Goal: Feedback & Contribution: Contribute content

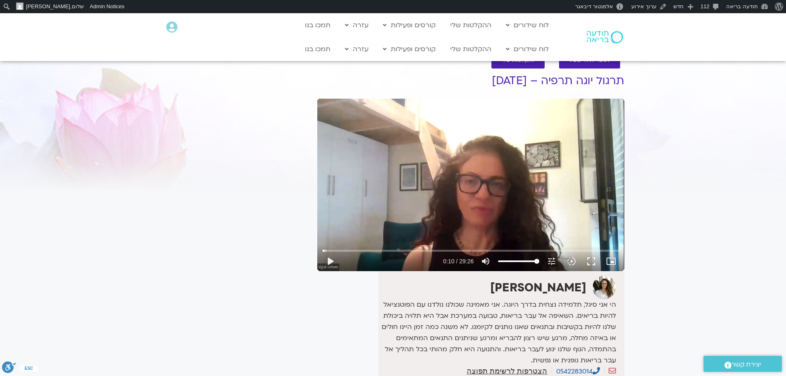
drag, startPoint x: 0, startPoint y: 0, endPoint x: 467, endPoint y: 197, distance: 506.8
drag, startPoint x: 467, startPoint y: 197, endPoint x: 438, endPoint y: 204, distance: 29.2
click at [438, 204] on div "Skip Ad 0:42 play_arrow 0:10 / 29:26 volume_up Mute tune Resolution Auto 720p s…" at bounding box center [470, 185] width 307 height 173
click at [435, 175] on div "Skip Ad 0:42 pause 0:12 / 29:26 volume_up Mute tune Resolution Auto 720p slow_m…" at bounding box center [470, 185] width 307 height 173
type input "12.886341"
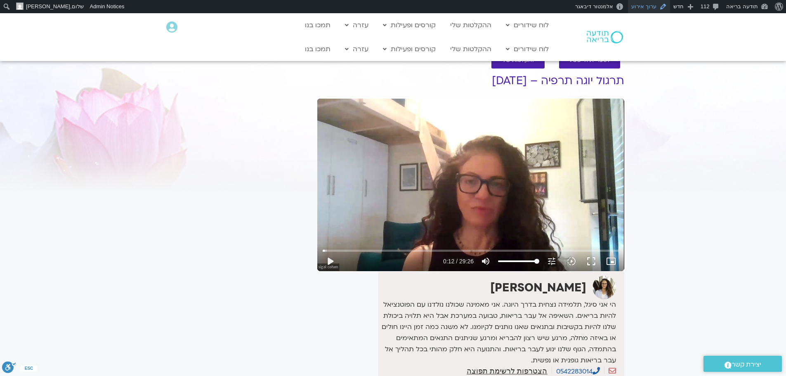
click at [653, 5] on link "ערוך אירוע" at bounding box center [649, 6] width 42 height 13
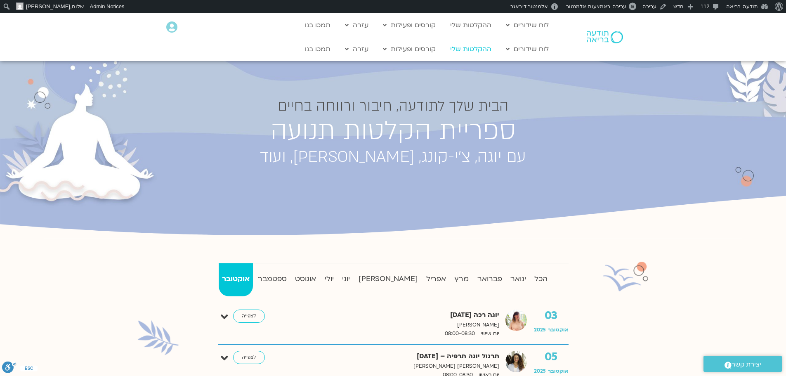
click at [477, 49] on link "ההקלטות שלי" at bounding box center [471, 49] width 50 height 16
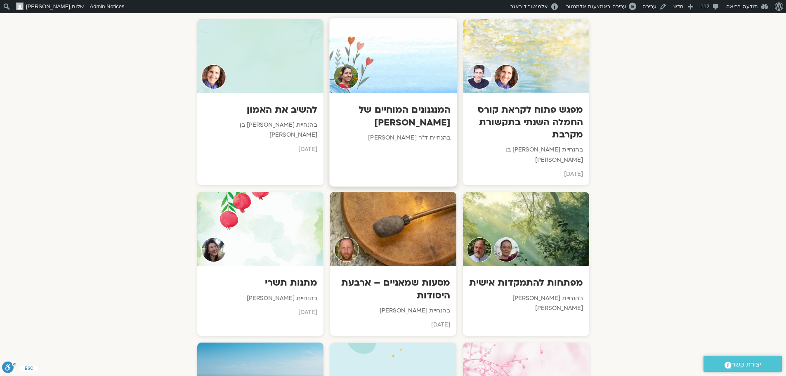
scroll to position [619, 0]
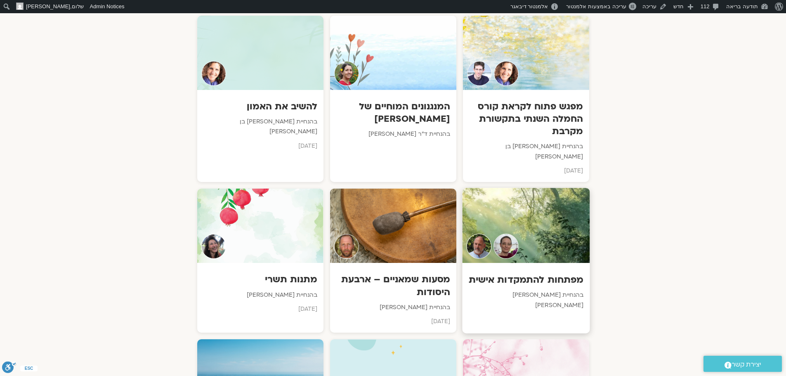
click at [501, 211] on div at bounding box center [526, 225] width 128 height 75
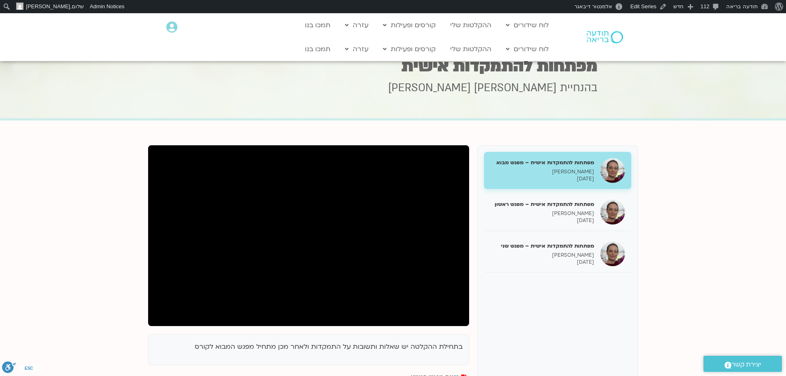
click at [480, 67] on h1 "מפתחות להתמקדות אישית" at bounding box center [393, 66] width 409 height 16
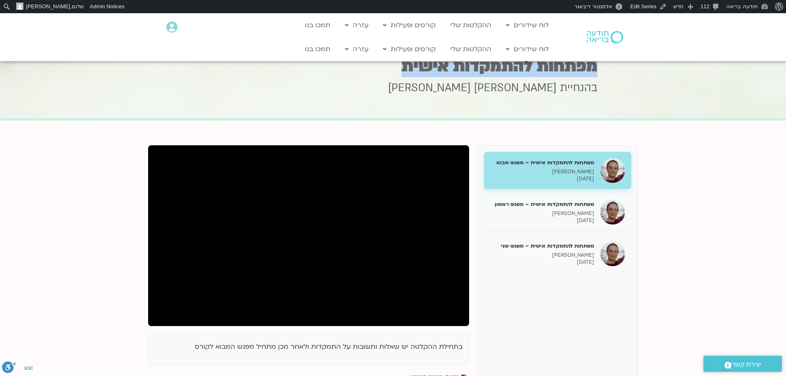
click at [480, 67] on h1 "מפתחות להתמקדות אישית" at bounding box center [393, 66] width 409 height 16
copy div "מפתחות להתמקדות אישית"
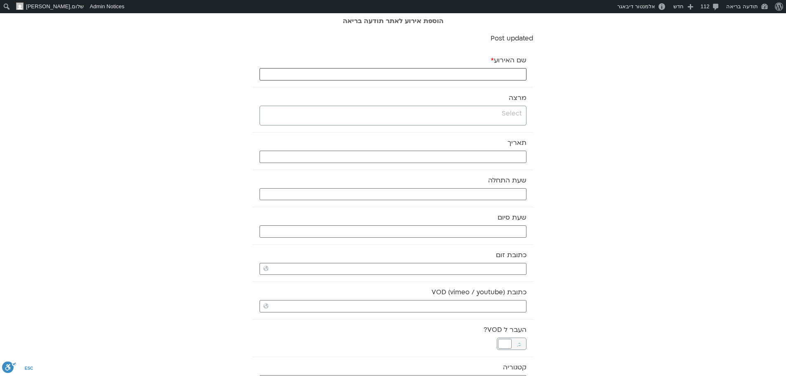
click at [490, 75] on input "שם האירוע *" at bounding box center [393, 74] width 267 height 12
paste input "מפתחות להתמקדות אישית"
click at [490, 75] on input "מפתחות להתמקדות אישית" at bounding box center [393, 74] width 267 height 12
type input "מפתחות להתמקדות אישית -מפגש שלישי"
click at [515, 115] on input "search" at bounding box center [392, 114] width 260 height 10
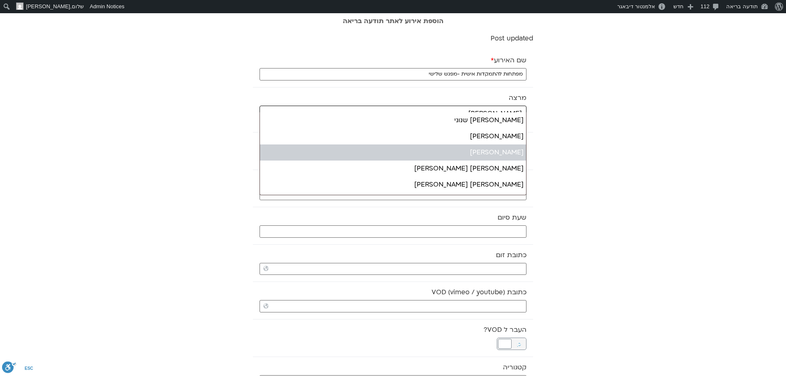
type input "דנה"
select select "******"
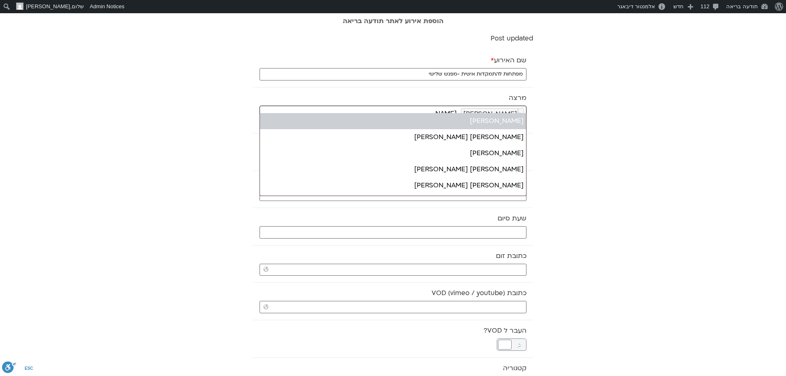
type input "ברו"
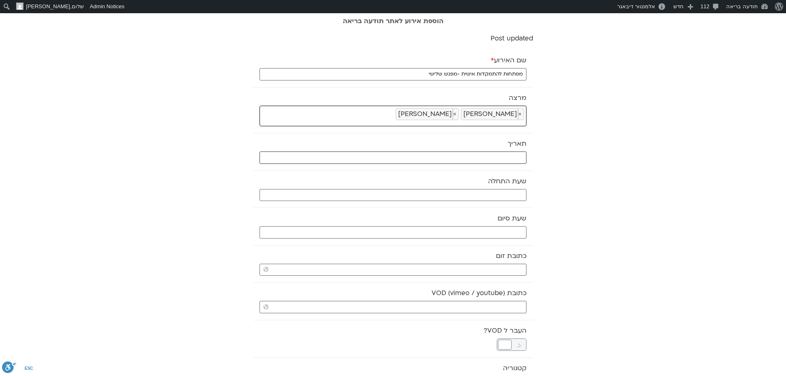
click at [492, 157] on input "text" at bounding box center [393, 157] width 267 height 12
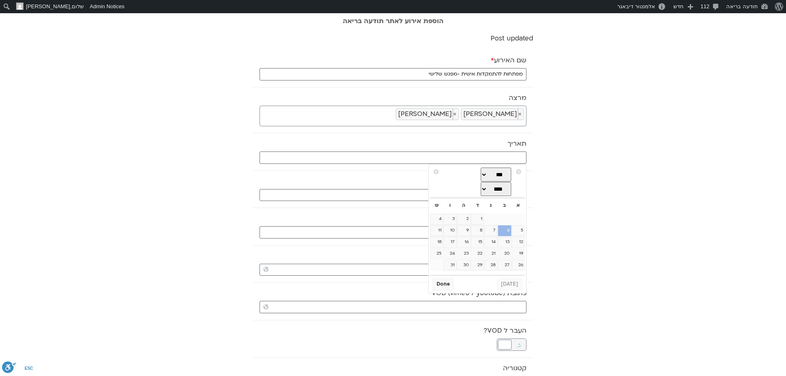
click at [506, 233] on link "6" at bounding box center [504, 230] width 13 height 11
type input "06/10/2025"
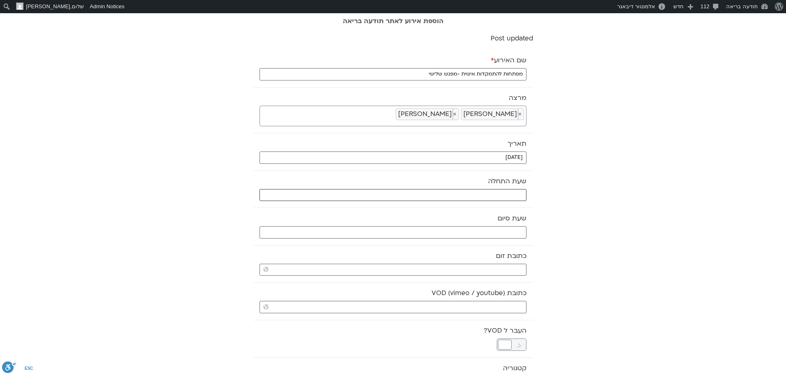
click at [518, 195] on input "text" at bounding box center [393, 195] width 267 height 12
click at [472, 223] on select "** ** ** ** ** ** ** ** ** ** ** ** ** ** ** ** ** ** ** ** ** ** ** **" at bounding box center [465, 225] width 27 height 14
type input "18:00"
select select "**"
click at [447, 248] on button "Select" at bounding box center [444, 245] width 23 height 12
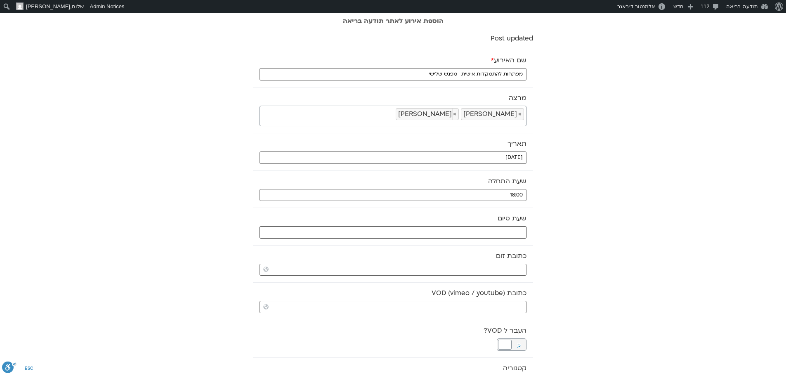
click at [450, 232] on input "text" at bounding box center [393, 232] width 267 height 12
click at [471, 261] on select "** ** ** ** ** ** ** ** ** ** ** ** ** ** ** ** ** ** ** ** ** ** ** **" at bounding box center [465, 262] width 27 height 14
type input "19:00"
select select "**"
drag, startPoint x: 471, startPoint y: 255, endPoint x: 487, endPoint y: 259, distance: 17.1
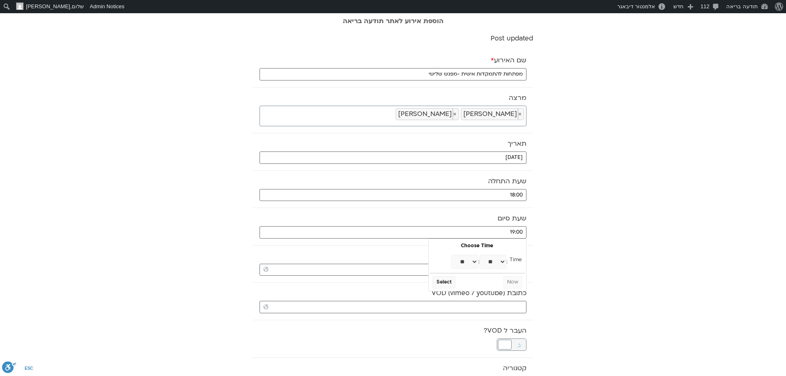
click at [487, 259] on select "** ** ** ** ** ** ** ** ** ** ** ** ** ** ** ** ** ** ** ** ** ** ** ** ** ** *…" at bounding box center [493, 262] width 27 height 14
type input "19:15"
select select "**"
click at [447, 283] on button "Select" at bounding box center [444, 282] width 23 height 12
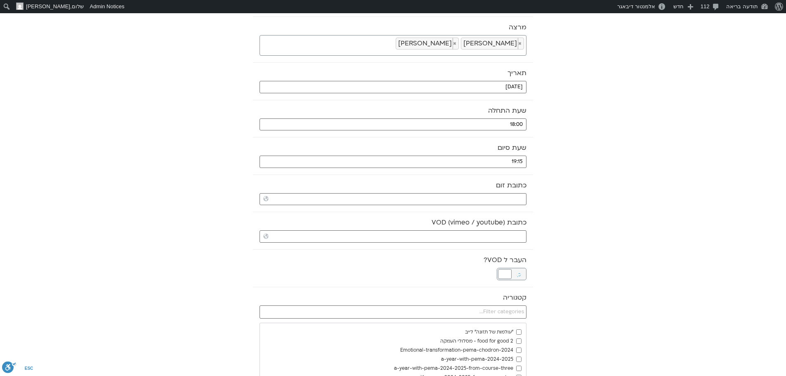
scroll to position [83, 0]
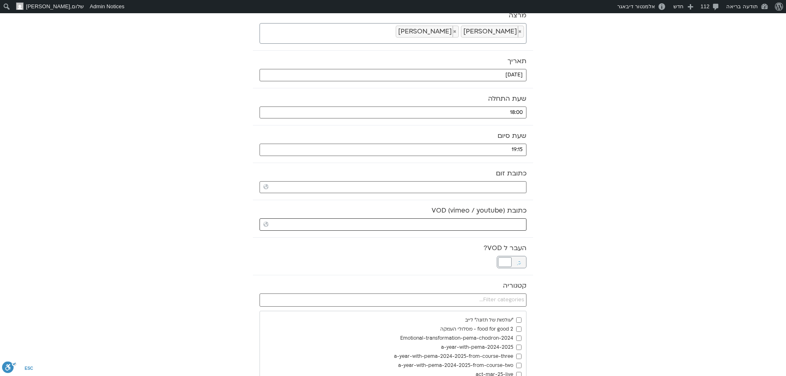
click at [465, 222] on input "כתובת VOD (vimeo / youtube)" at bounding box center [393, 224] width 267 height 12
paste input "https://stream.mux.com/K5cR7x8w5LSEdAqOxvMG8J8OSNjGXL5Bpg01SaA02gHlI.m3u8"
type input "https://stream.mux.com/K5cR7x8w5LSEdAqOxvMG8J8OSNjGXL5Bpg01SaA02gHlI.m3u8"
click at [505, 262] on div at bounding box center [505, 262] width 14 height 10
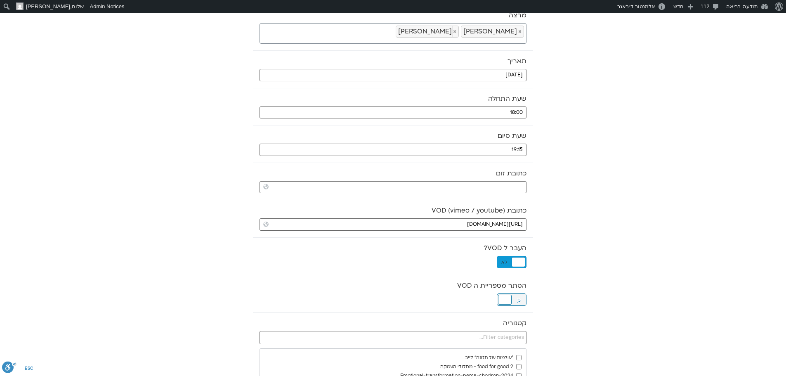
click at [505, 301] on div at bounding box center [505, 300] width 14 height 10
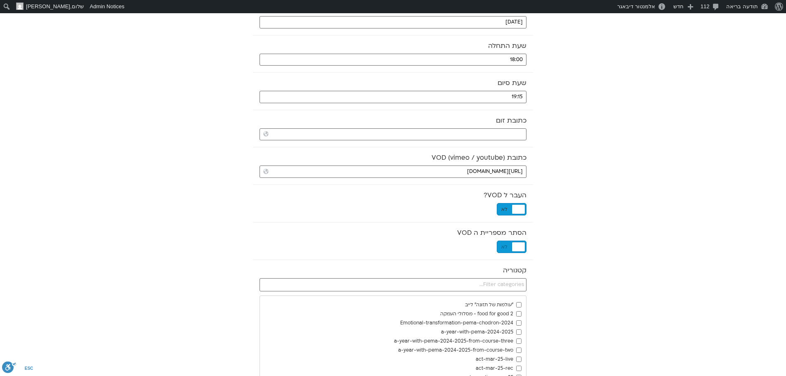
scroll to position [165, 0]
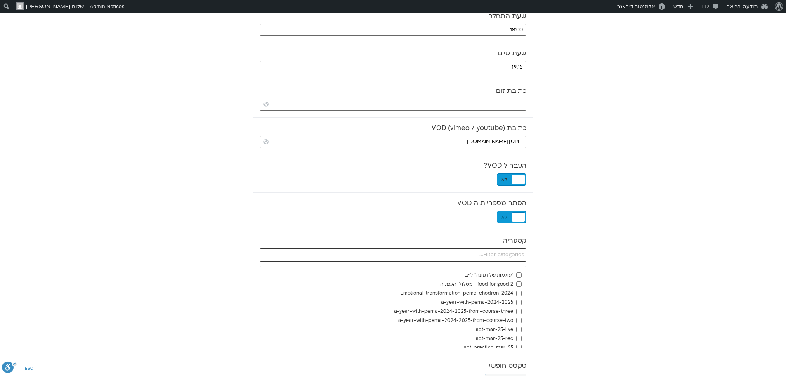
click at [513, 258] on input "text" at bounding box center [393, 254] width 267 height 13
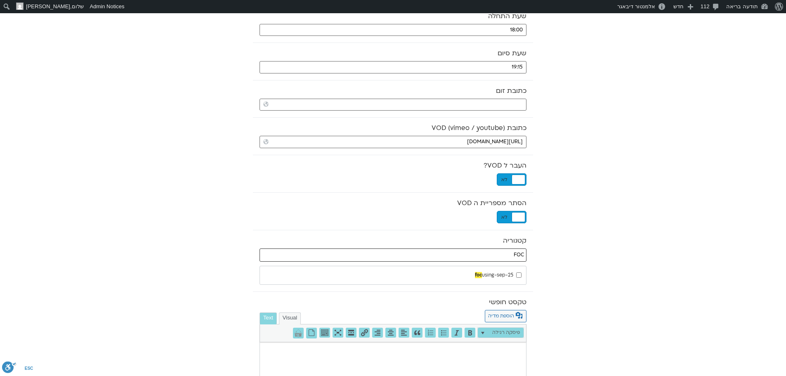
type input "FOC"
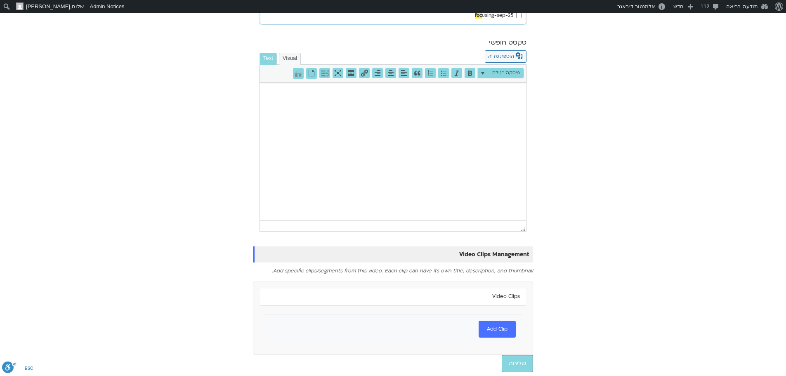
scroll to position [425, 0]
click at [520, 364] on input "שליחה" at bounding box center [517, 363] width 31 height 17
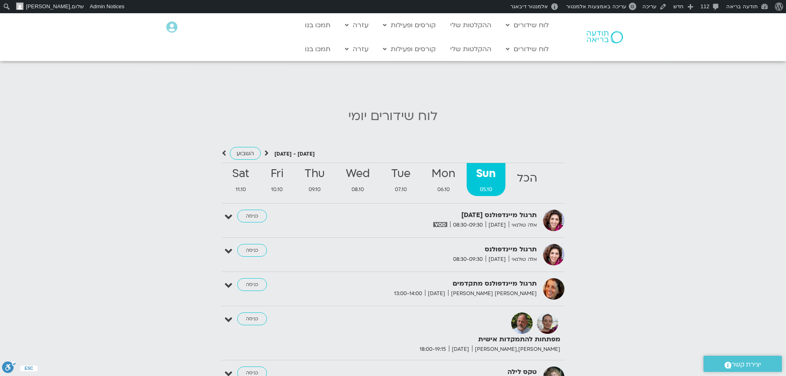
scroll to position [784, 0]
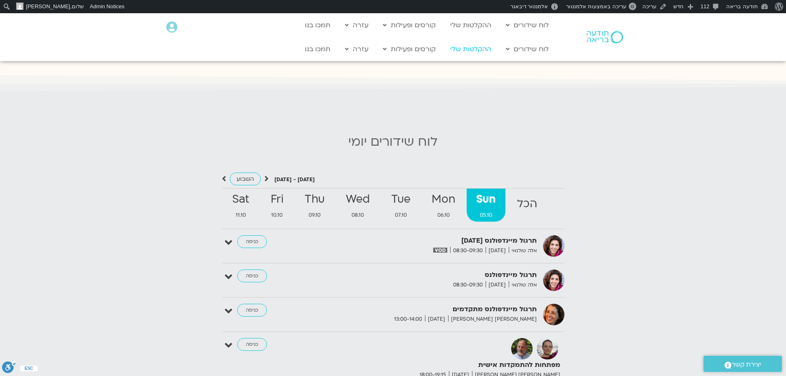
click at [490, 50] on link "ההקלטות שלי" at bounding box center [471, 49] width 50 height 16
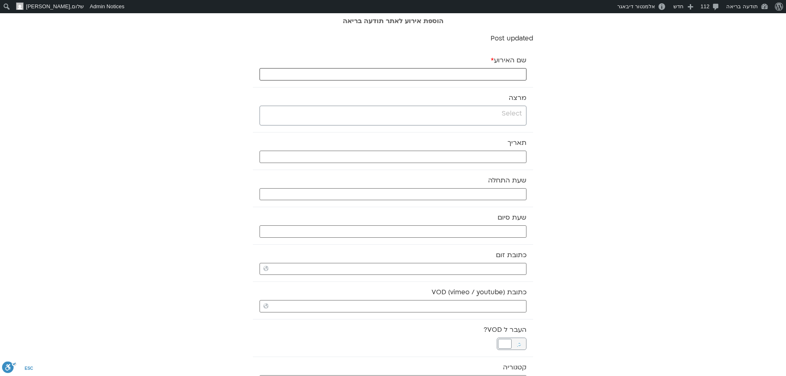
click at [502, 78] on input "שם האירוע *" at bounding box center [393, 74] width 267 height 12
type input "מדיטצית בוקר רכה 05.10.25"
click at [496, 115] on input "search" at bounding box center [392, 114] width 260 height 10
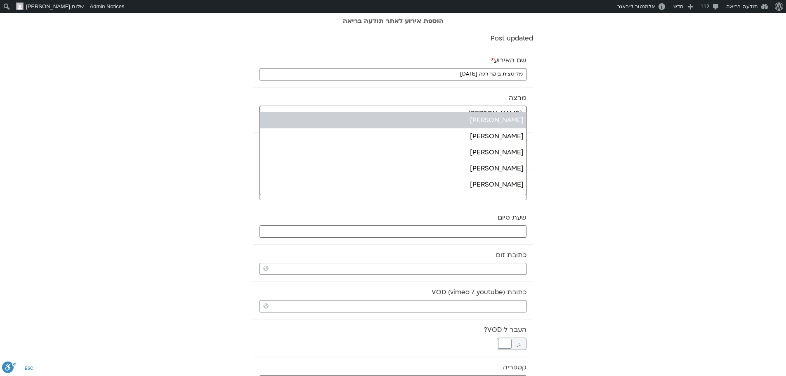
type input "אורי"
select select "******"
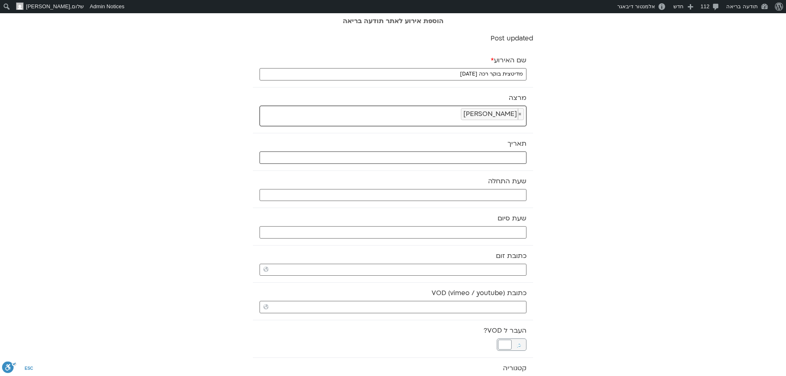
click at [498, 157] on input "text" at bounding box center [393, 157] width 267 height 12
click at [525, 232] on td "5" at bounding box center [518, 231] width 13 height 12
type input "[DATE]"
click at [513, 194] on input "text" at bounding box center [393, 195] width 267 height 12
click at [472, 226] on select "** ** ** ** ** ** ** ** ** ** ** ** ** ** ** ** ** ** ** ** ** ** ** **" at bounding box center [465, 225] width 27 height 14
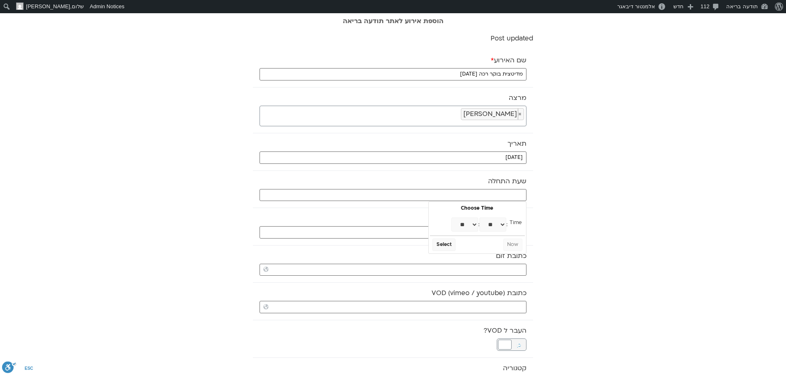
type input "07:00"
select select "*"
click at [491, 224] on select "** ** ** ** ** ** ** ** ** ** ** ** ** ** ** ** ** ** ** ** ** ** ** ** ** ** *…" at bounding box center [493, 225] width 27 height 14
type input "07:30"
select select "*"
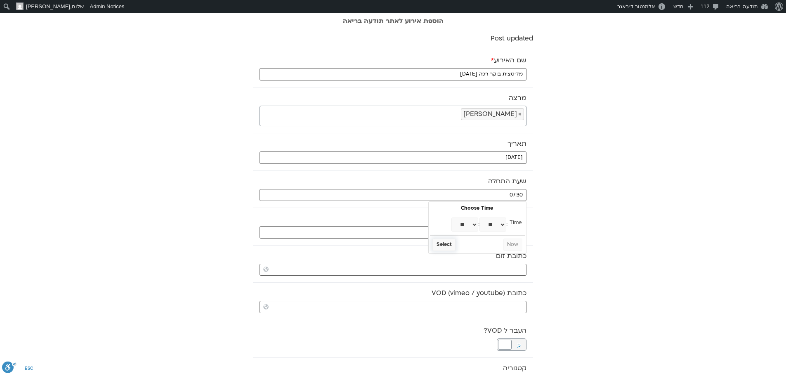
select select "**"
click at [448, 246] on button "Select" at bounding box center [444, 245] width 23 height 12
click at [454, 232] on input "text" at bounding box center [393, 232] width 267 height 12
click at [470, 262] on select "** ** ** ** ** ** ** ** ** ** ** ** ** ** ** ** ** ** ** ** ** ** ** **" at bounding box center [465, 262] width 27 height 14
type input "08:00"
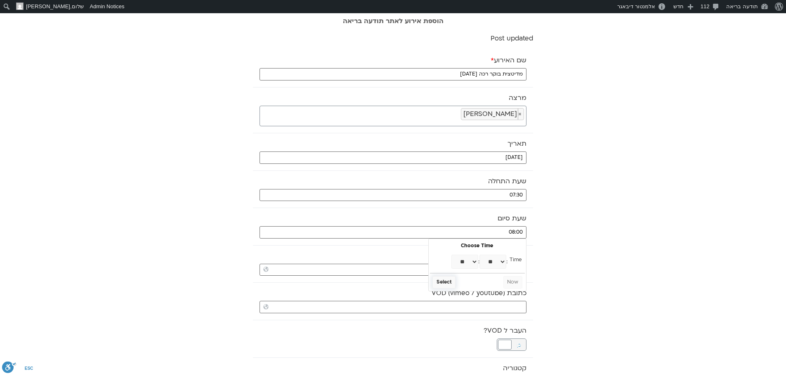
select select "*"
click at [450, 284] on button "Select" at bounding box center [444, 282] width 23 height 12
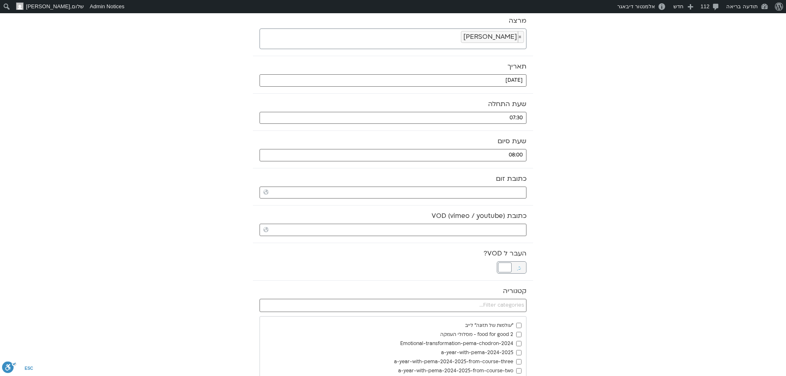
scroll to position [83, 0]
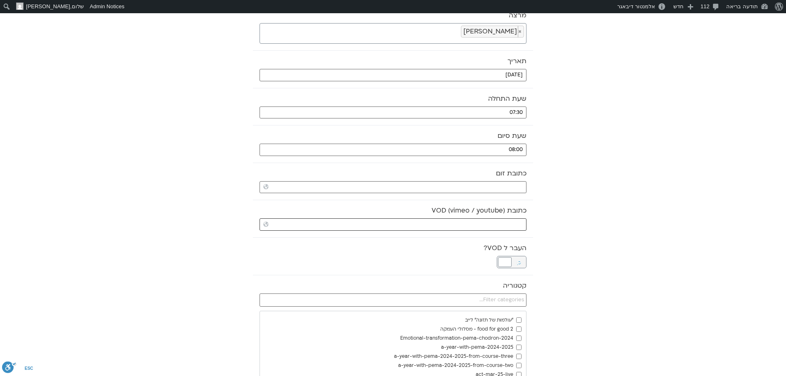
click at [518, 223] on input "כתובת VOD (vimeo / youtube)" at bounding box center [393, 224] width 267 height 12
paste input "https://stream.mux.com/Autli00rqS1GWDnk00Y028mfvF7RNS75VZsjnX5EioKank.m3u8"
type input "https://stream.mux.com/Autli00rqS1GWDnk00Y028mfvF7RNS75VZsjnX5EioKank.m3u8"
click at [501, 263] on div at bounding box center [505, 262] width 14 height 10
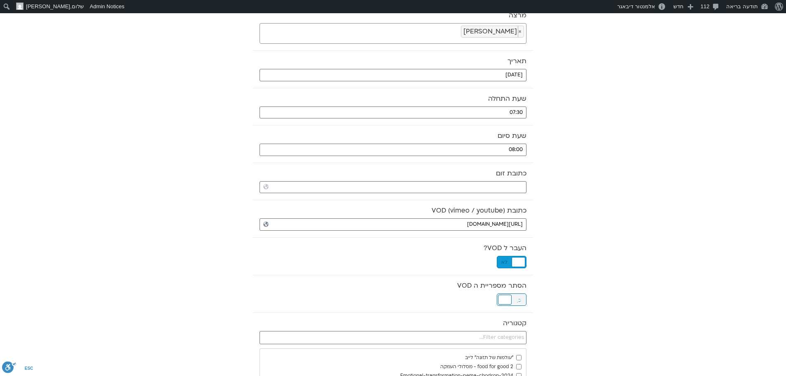
click at [504, 301] on div at bounding box center [505, 300] width 14 height 10
click at [505, 336] on input "text" at bounding box center [393, 337] width 267 height 13
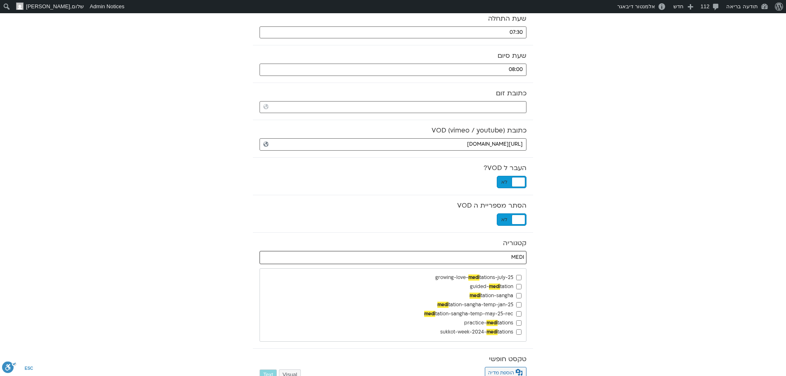
scroll to position [165, 0]
type input "MEDI"
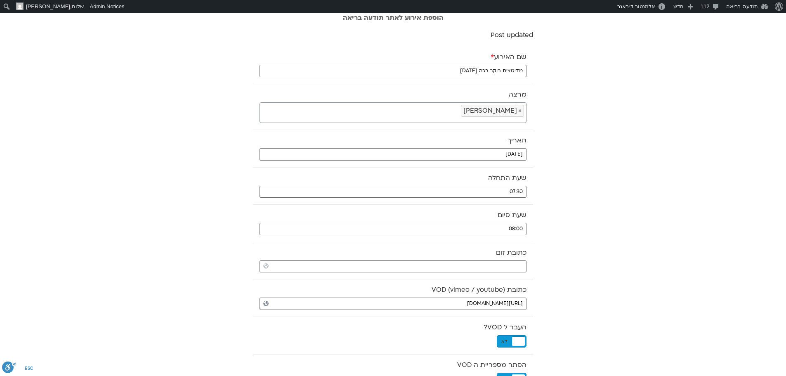
scroll to position [0, 0]
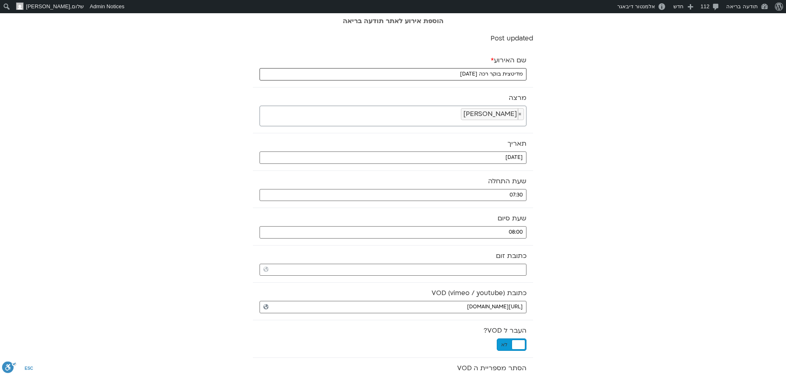
drag, startPoint x: 442, startPoint y: 71, endPoint x: 608, endPoint y: 76, distance: 165.6
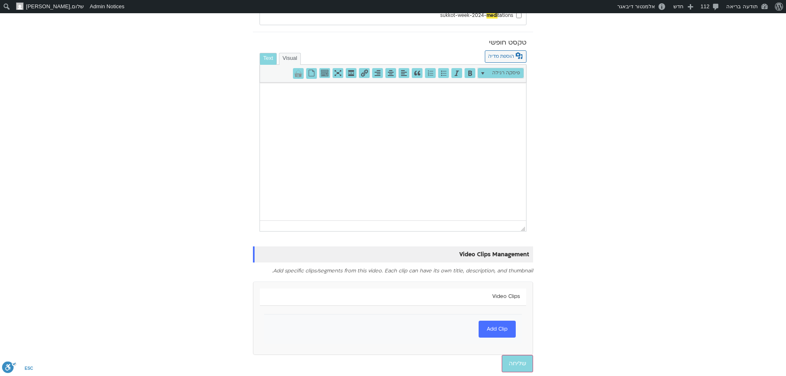
scroll to position [480, 0]
click at [527, 363] on input "שליחה" at bounding box center [517, 363] width 31 height 17
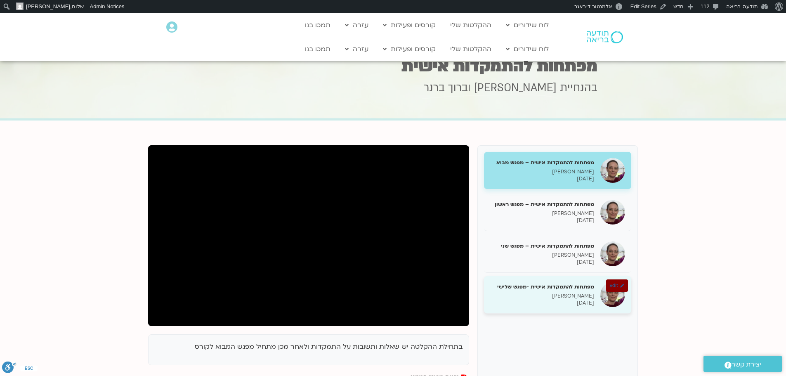
click at [561, 289] on h5 "מפתחות להתמקדות אישית -מפגש שלישי" at bounding box center [542, 286] width 104 height 7
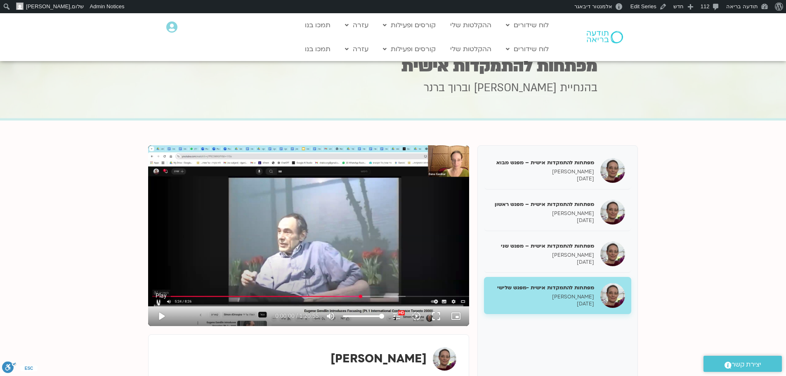
click at [163, 314] on button "play_arrow" at bounding box center [161, 316] width 20 height 20
click at [278, 303] on input "Seek" at bounding box center [309, 305] width 310 height 5
click at [374, 304] on input "Seek" at bounding box center [309, 305] width 310 height 5
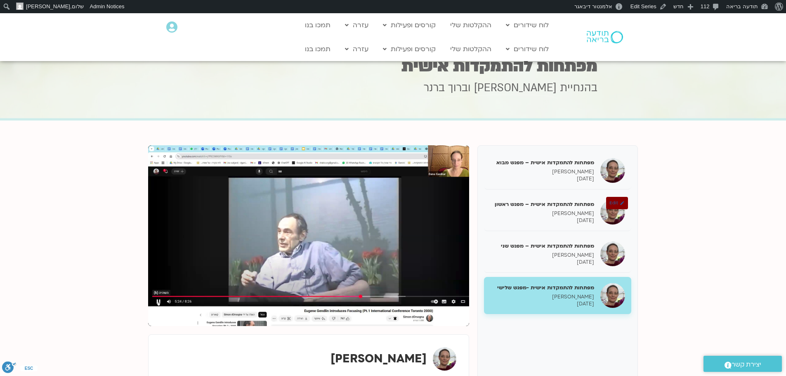
type input "3509.341588"
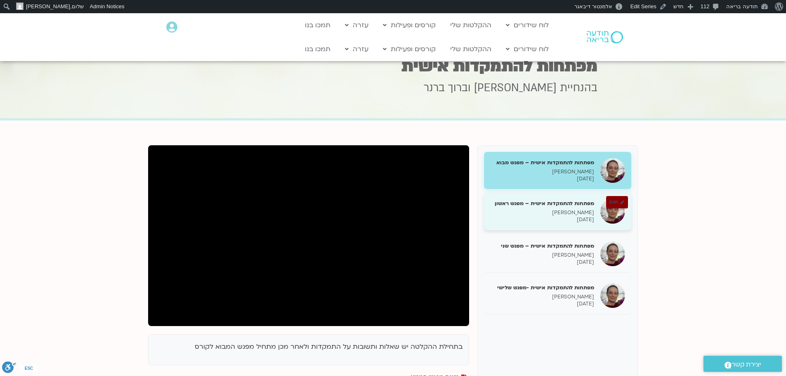
click at [592, 215] on p "[PERSON_NAME]" at bounding box center [542, 212] width 104 height 7
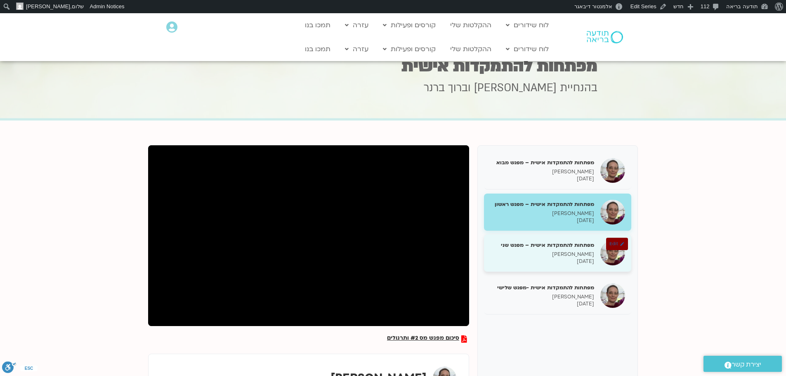
click at [570, 262] on p "28/09/2025" at bounding box center [542, 261] width 104 height 7
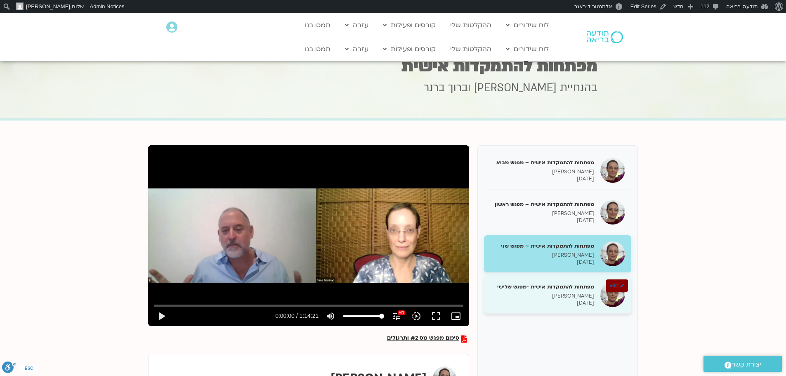
click at [558, 290] on h5 "מפתחות להתמקדות אישית -מפגש שלישי" at bounding box center [542, 286] width 104 height 7
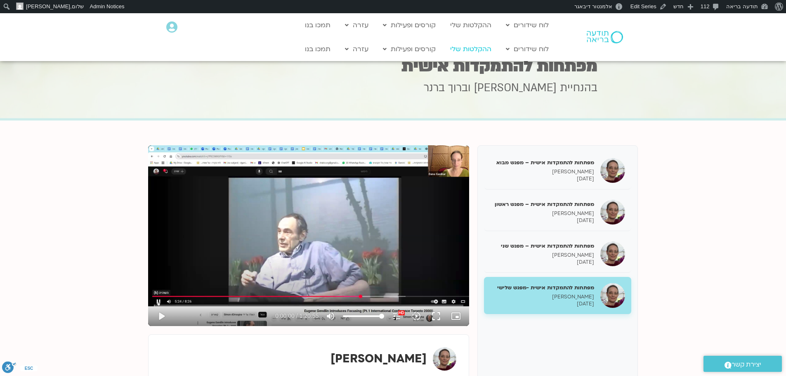
click at [472, 51] on link "ההקלטות שלי" at bounding box center [471, 49] width 50 height 16
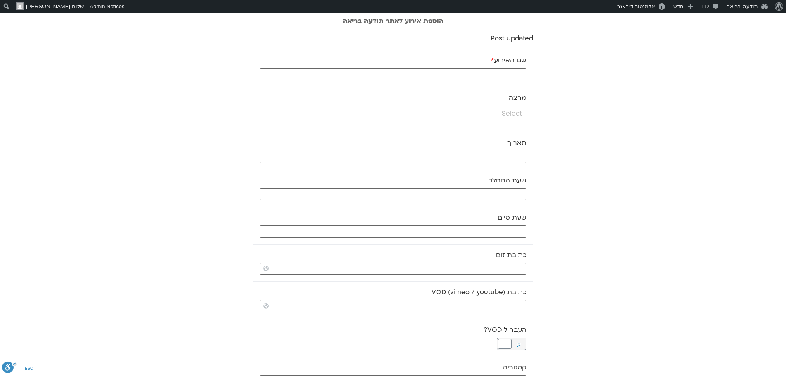
click at [510, 307] on input "כתובת VOD (vimeo / youtube)" at bounding box center [393, 306] width 267 height 12
paste input "[URL][DOMAIN_NAME]"
type input "[URL][DOMAIN_NAME]"
click at [508, 118] on input "search" at bounding box center [392, 114] width 260 height 10
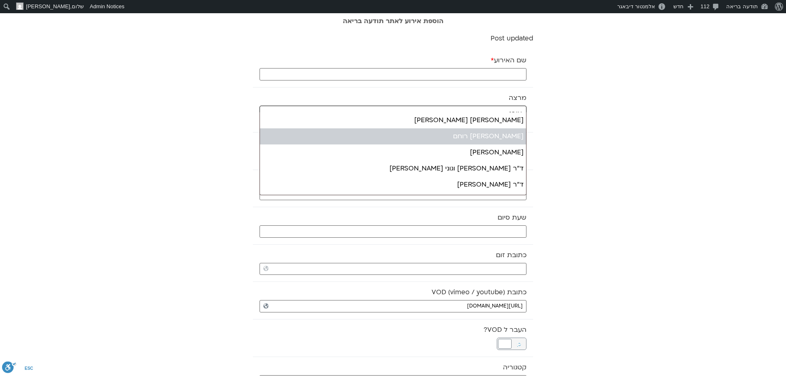
type input "אורנ"
select select "*****"
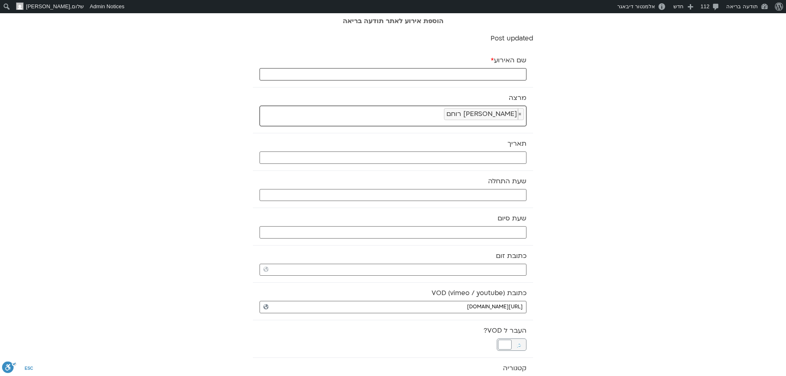
click at [488, 70] on input "שם האירוע *" at bounding box center [393, 74] width 267 height 12
type input "יוגה 05.10.25"
click at [487, 156] on input "text" at bounding box center [393, 157] width 267 height 12
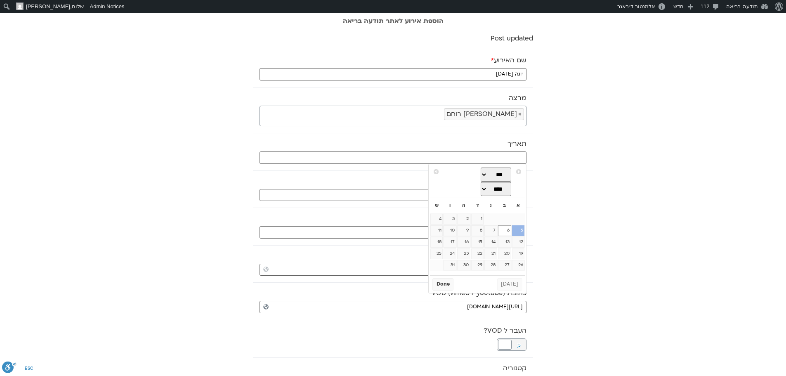
click at [521, 230] on link "5" at bounding box center [518, 230] width 12 height 11
type input "05/10/2025"
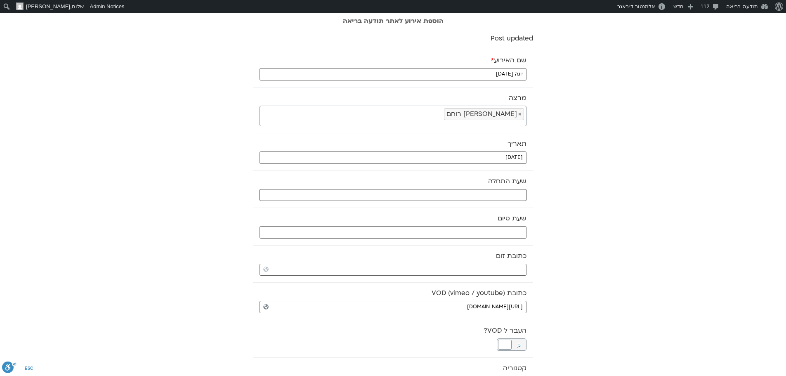
click at [509, 197] on input "text" at bounding box center [393, 195] width 267 height 12
click at [472, 225] on select "** ** ** ** ** ** ** ** ** ** ** ** ** ** ** ** ** ** ** ** ** ** ** **" at bounding box center [465, 225] width 27 height 14
type input "06:00"
select select "*"
click at [490, 224] on select "** ** ** ** ** ** ** ** ** ** ** ** ** ** ** ** ** ** ** ** ** ** ** ** ** ** *…" at bounding box center [493, 225] width 27 height 14
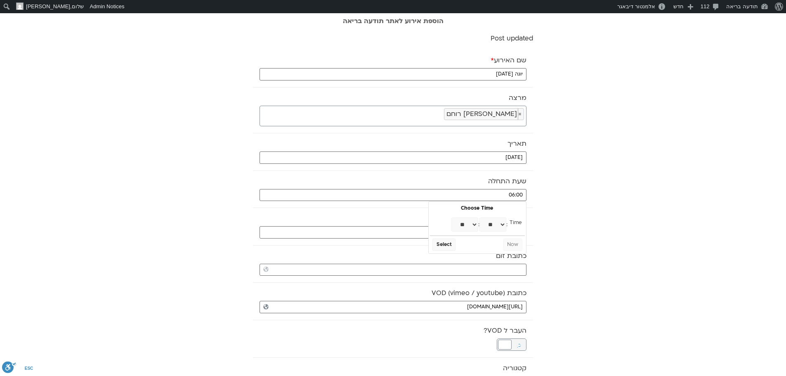
type input "06:30"
select select "*"
select select "**"
click at [454, 247] on button "Select" at bounding box center [444, 245] width 23 height 12
click at [477, 230] on input "text" at bounding box center [393, 232] width 267 height 12
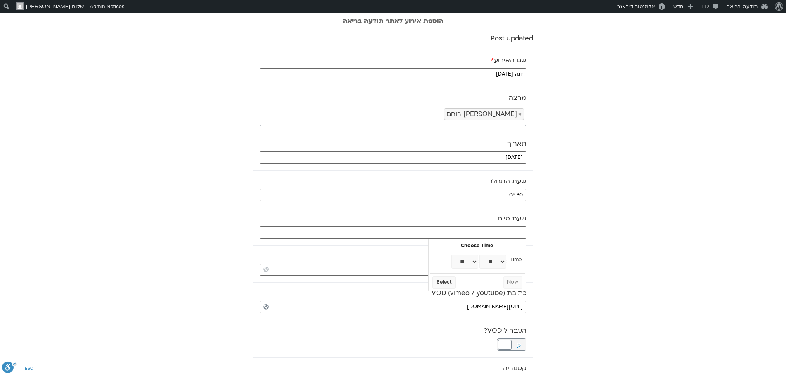
click at [473, 260] on select "** ** ** ** ** ** ** ** ** ** ** ** ** ** ** ** ** ** ** ** ** ** ** **" at bounding box center [465, 262] width 27 height 14
type input "07:00"
select select "*"
click at [447, 281] on button "Select" at bounding box center [444, 282] width 23 height 12
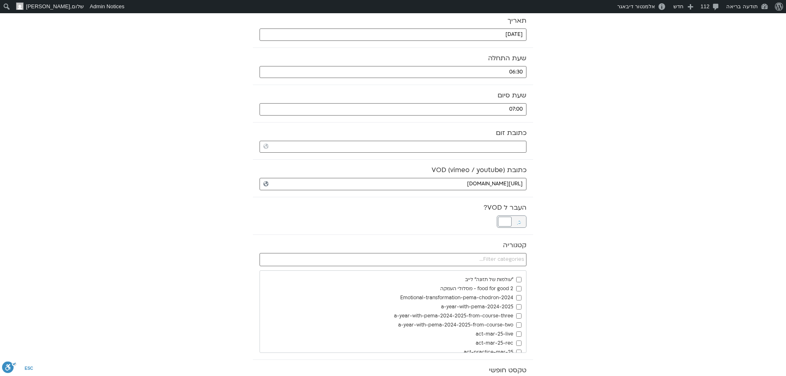
scroll to position [124, 0]
click at [508, 220] on div at bounding box center [505, 221] width 14 height 10
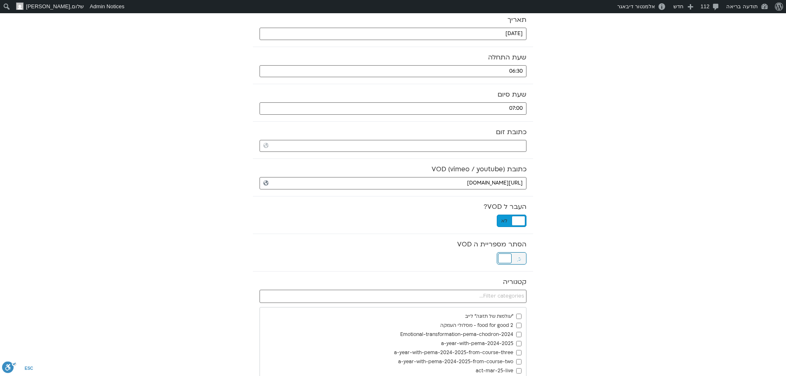
click at [507, 255] on div at bounding box center [505, 258] width 14 height 10
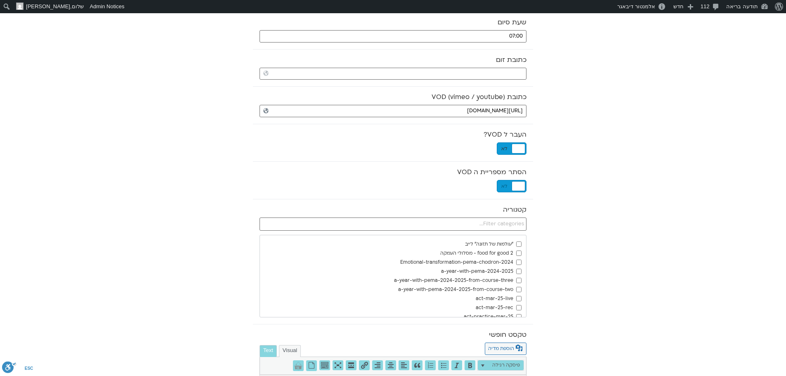
scroll to position [206, 0]
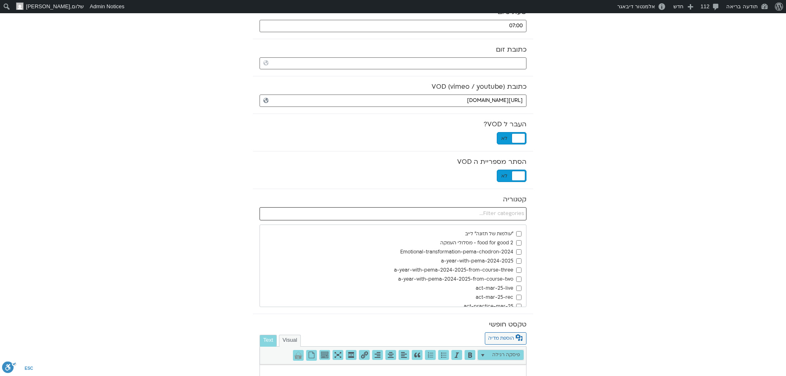
click at [506, 215] on input "text" at bounding box center [393, 213] width 267 height 13
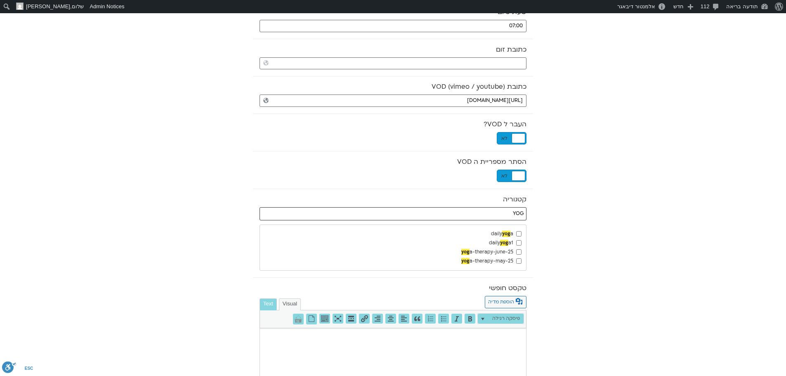
type input "YOG"
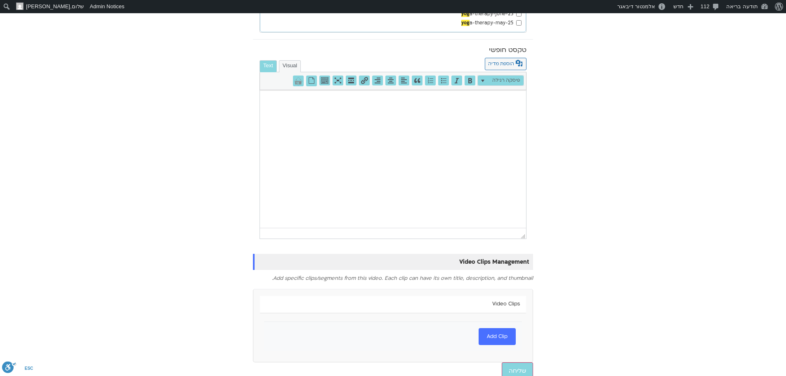
scroll to position [452, 0]
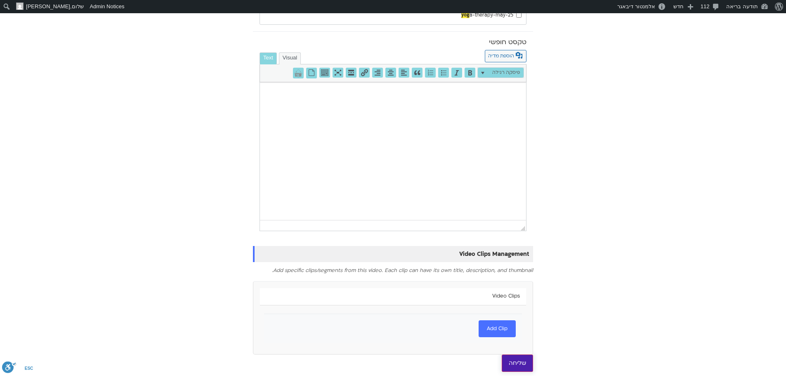
click at [521, 362] on input "שליחה" at bounding box center [517, 363] width 31 height 17
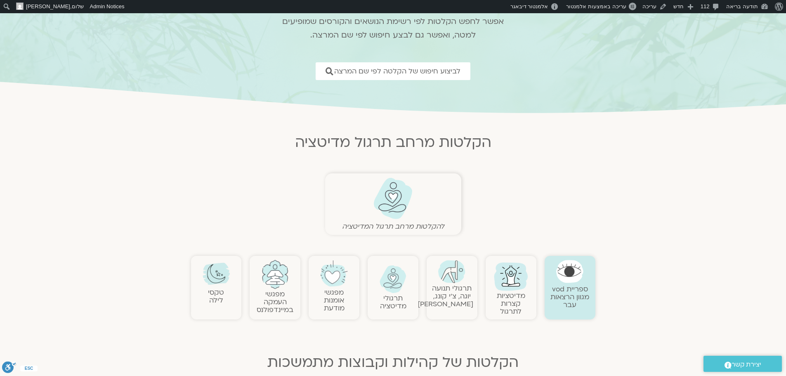
click at [397, 198] on img at bounding box center [393, 198] width 41 height 42
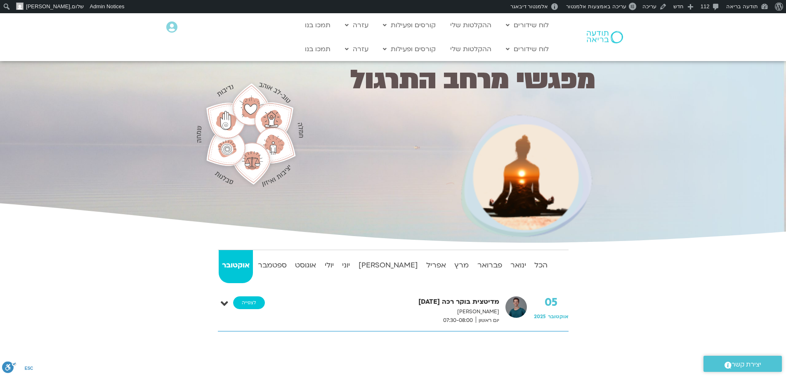
click at [253, 306] on link "לצפייה" at bounding box center [249, 302] width 32 height 13
click at [479, 50] on link "ההקלטות שלי" at bounding box center [471, 49] width 50 height 16
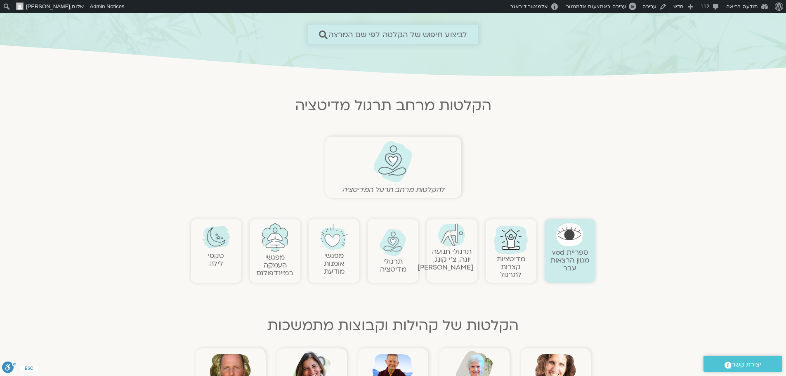
scroll to position [124, 0]
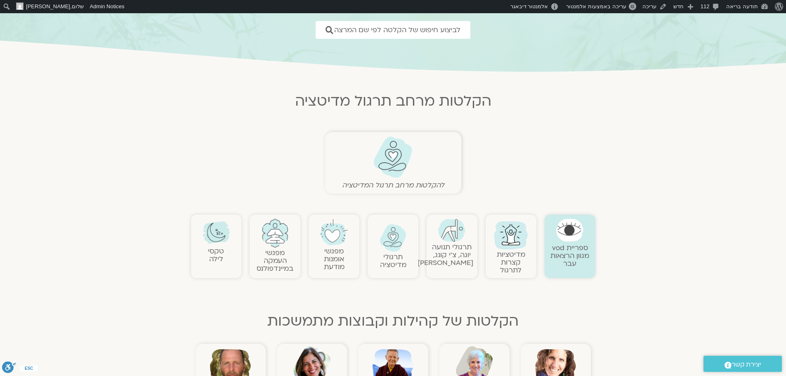
click at [394, 244] on img at bounding box center [393, 238] width 27 height 28
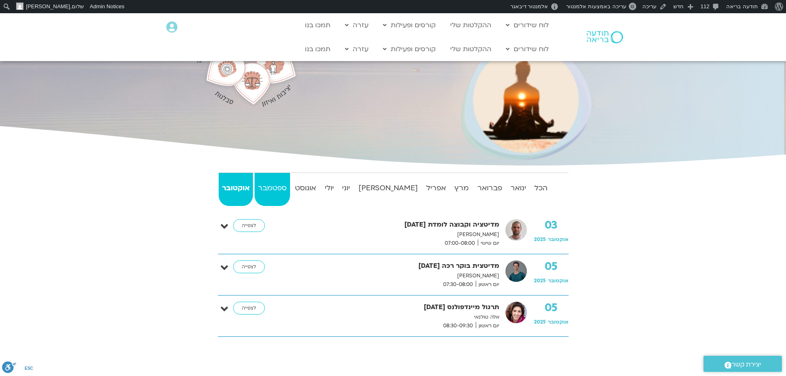
click at [286, 186] on strong "ספטמבר" at bounding box center [272, 188] width 35 height 12
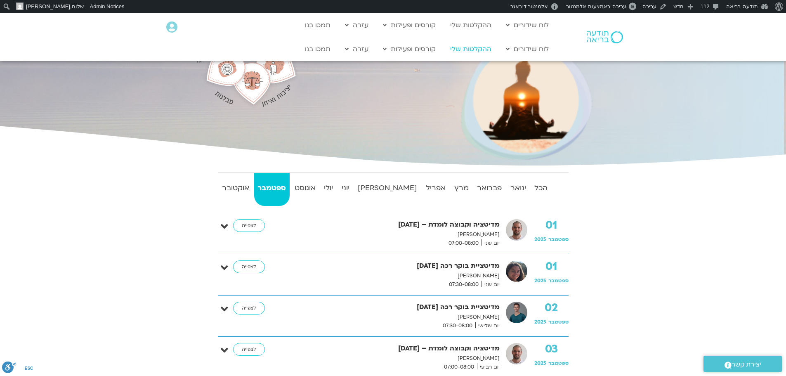
click at [484, 51] on link "ההקלטות שלי" at bounding box center [471, 49] width 50 height 16
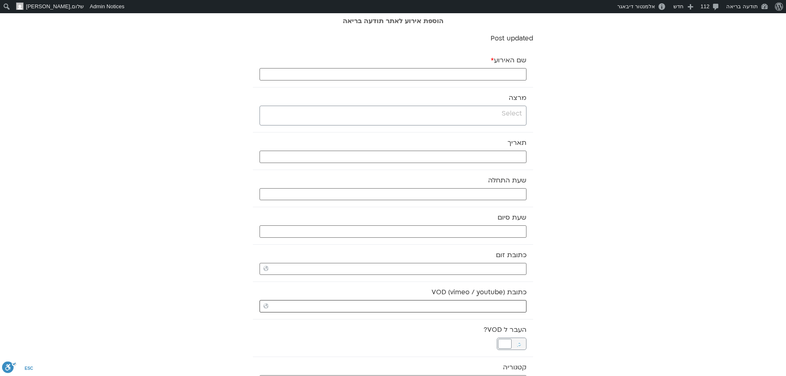
click at [492, 303] on input "כתובת VOD (vimeo / youtube)" at bounding box center [393, 306] width 267 height 12
paste input "[URL][DOMAIN_NAME]"
type input "[URL][DOMAIN_NAME]"
click at [518, 115] on input "search" at bounding box center [392, 114] width 260 height 10
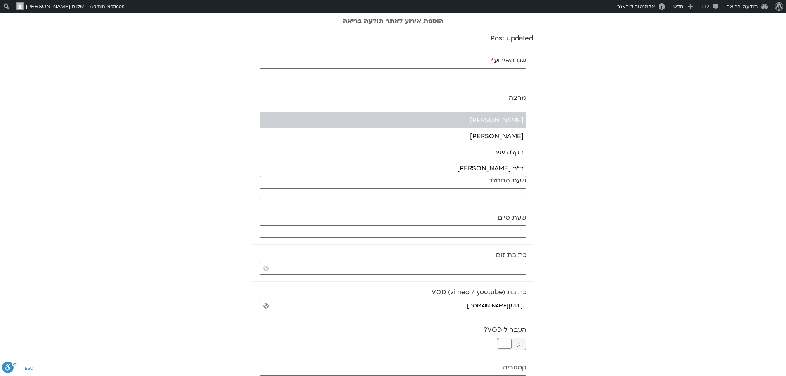
type input "דק"
select select "******"
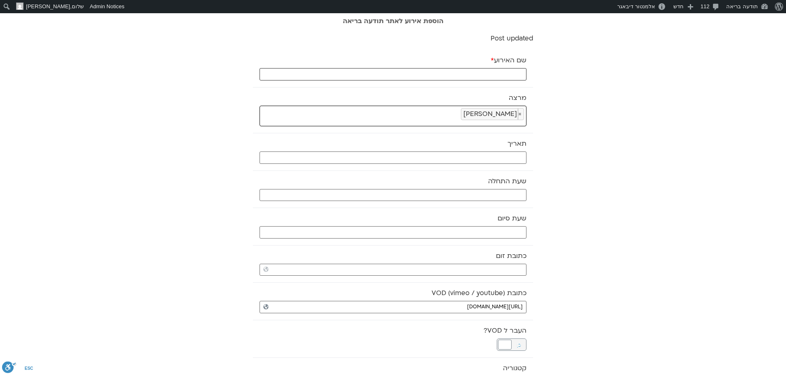
click at [462, 73] on input "שם האירוע *" at bounding box center [393, 74] width 267 height 12
type input "מדיטציה ושיח - [DATE]"
click at [501, 156] on input "text" at bounding box center [393, 157] width 267 height 12
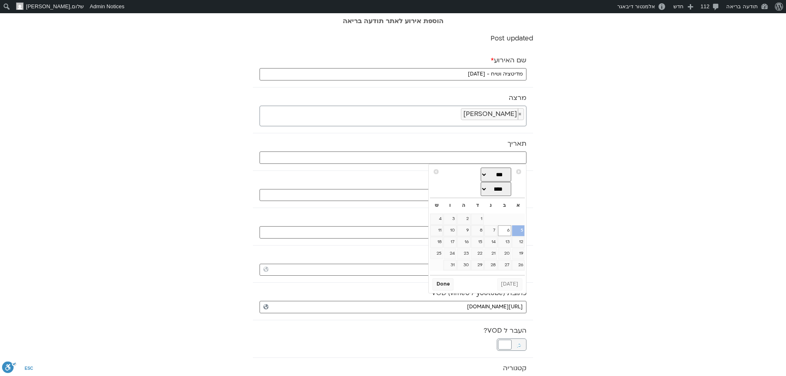
click at [518, 229] on link "5" at bounding box center [518, 230] width 12 height 11
type input "[DATE]"
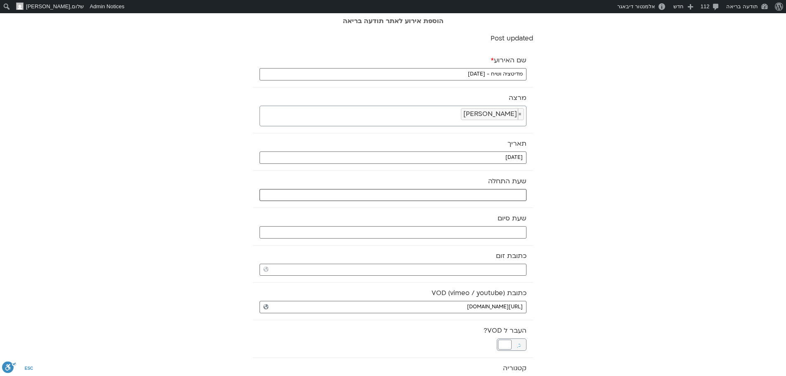
click at [509, 196] on input "text" at bounding box center [393, 195] width 267 height 12
click at [474, 224] on select "** ** ** ** ** ** ** ** ** ** ** ** ** ** ** ** ** ** ** ** ** ** ** **" at bounding box center [465, 225] width 27 height 14
type input "07:00"
select select "*"
click at [443, 245] on button "Select" at bounding box center [444, 245] width 23 height 12
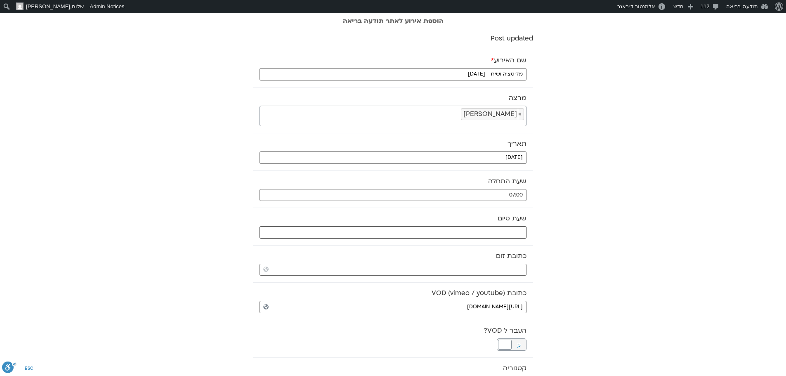
click at [461, 236] on input "text" at bounding box center [393, 232] width 267 height 12
click at [472, 263] on select "** ** ** ** ** ** ** ** ** ** ** ** ** ** ** ** ** ** ** ** ** ** ** **" at bounding box center [465, 262] width 27 height 14
type input "08:00"
select select "*"
click at [448, 279] on button "Select" at bounding box center [444, 282] width 23 height 12
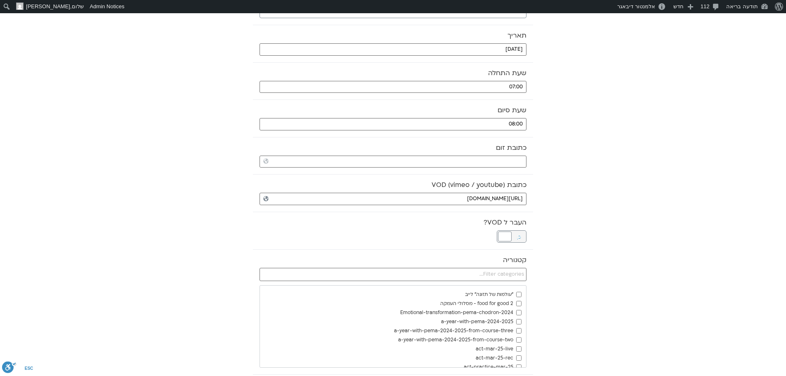
scroll to position [124, 0]
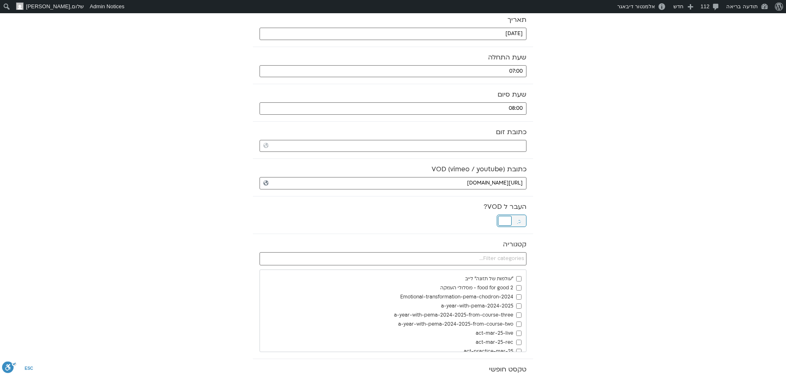
click at [505, 222] on div at bounding box center [505, 221] width 14 height 10
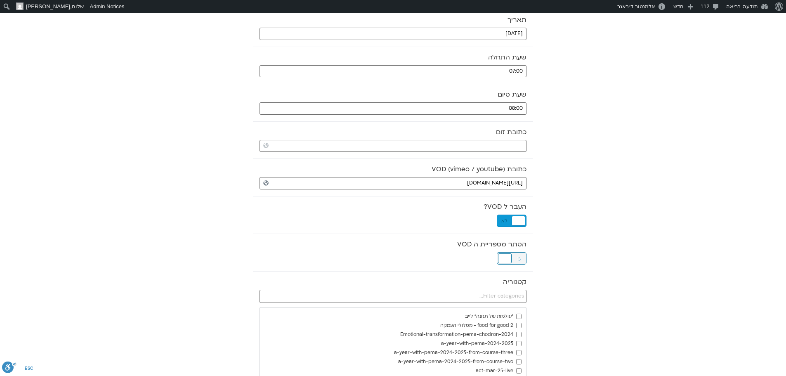
click at [506, 257] on div at bounding box center [505, 258] width 14 height 10
click at [484, 295] on input "text" at bounding box center [393, 296] width 267 height 13
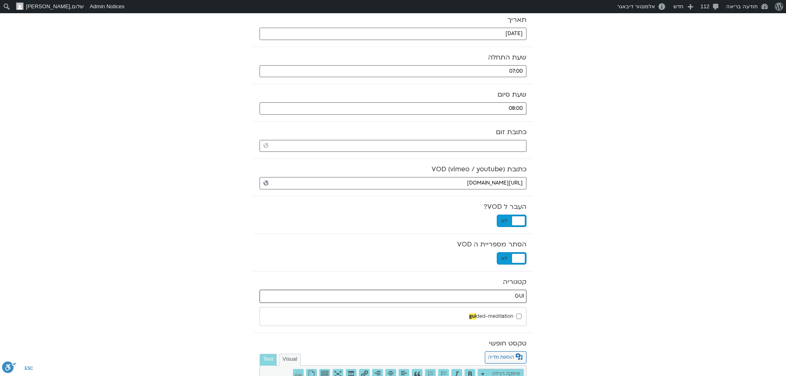
type input "GUI"
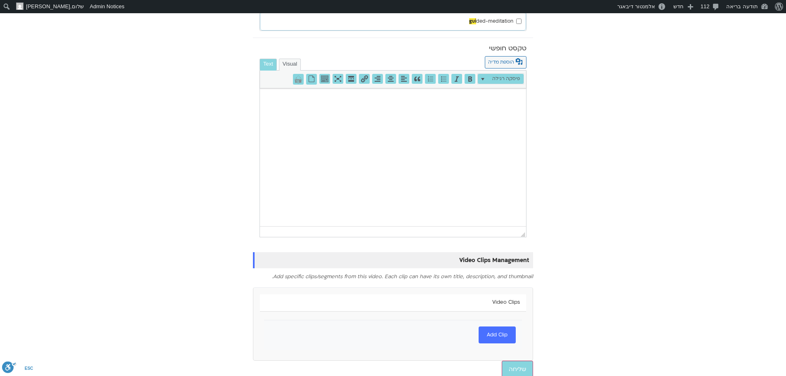
scroll to position [425, 0]
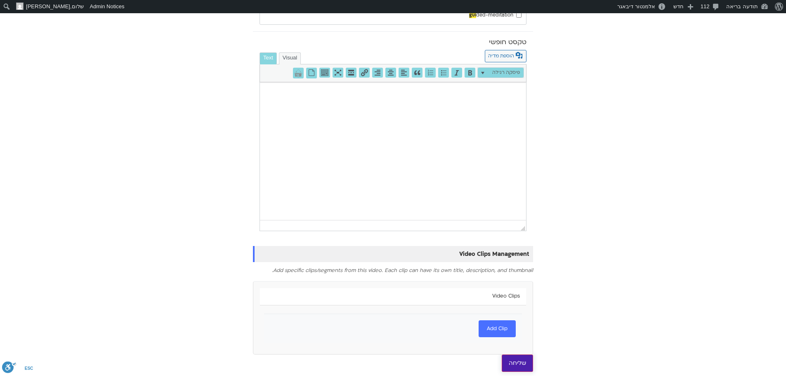
click at [516, 360] on input "שליחה" at bounding box center [517, 363] width 31 height 17
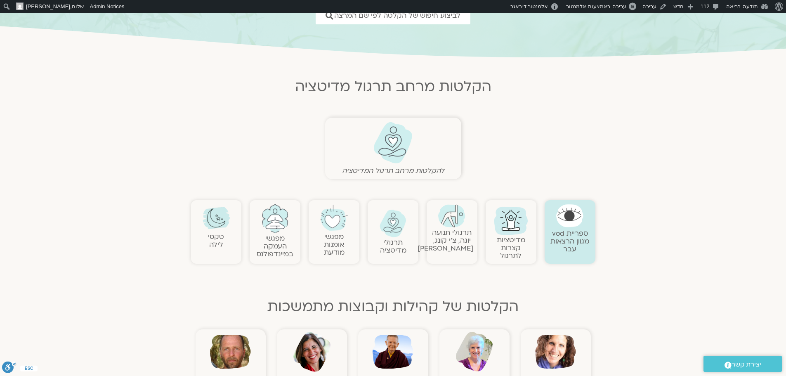
scroll to position [165, 0]
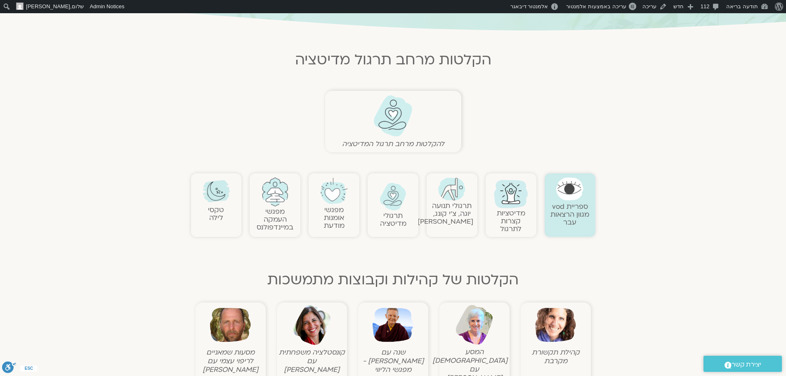
click at [451, 196] on img at bounding box center [451, 188] width 27 height 23
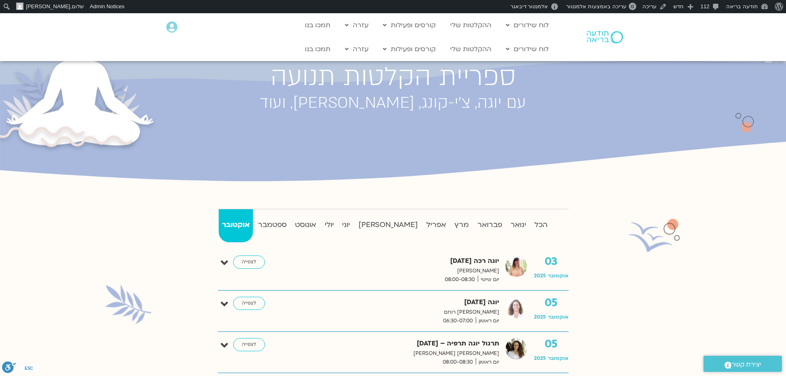
scroll to position [83, 0]
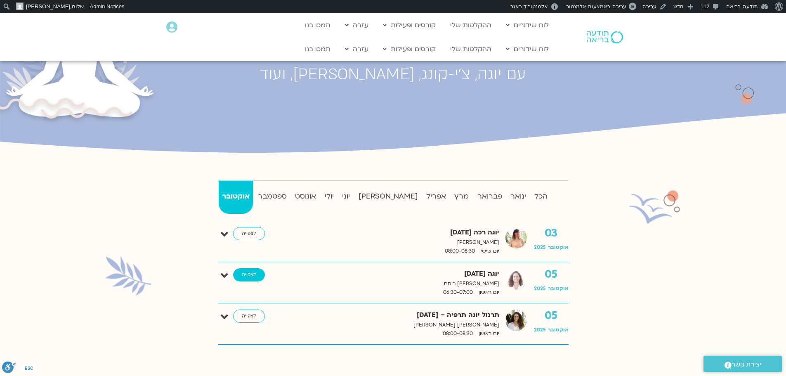
click at [242, 272] on link "לצפייה" at bounding box center [249, 274] width 32 height 13
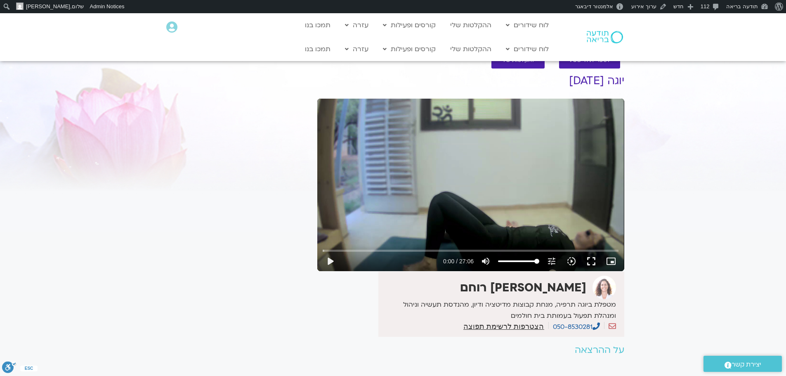
drag, startPoint x: 523, startPoint y: 221, endPoint x: 238, endPoint y: 210, distance: 284.6
click at [238, 210] on div "It seems we can't find what you're looking for. It seems we can't find what you…" at bounding box center [235, 230] width 155 height 339
click at [466, 50] on link "ההקלטות שלי" at bounding box center [471, 49] width 50 height 16
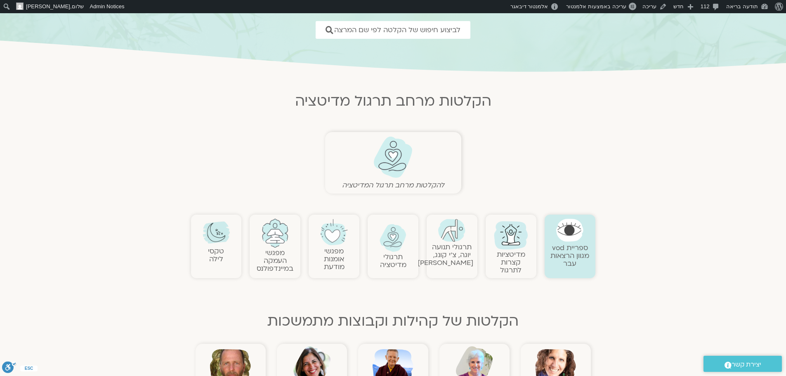
click at [400, 243] on img at bounding box center [393, 238] width 27 height 28
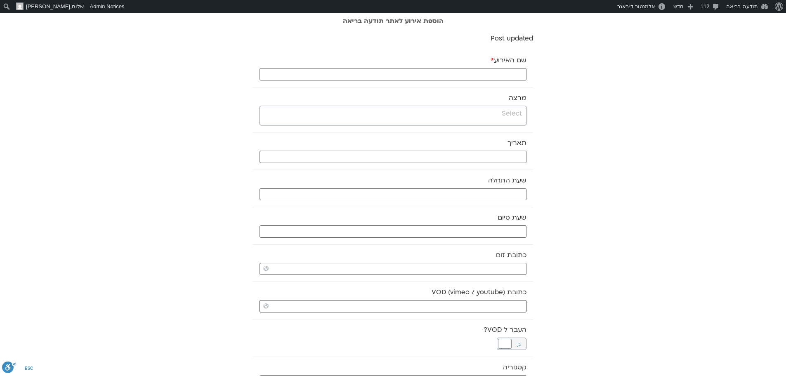
click at [510, 307] on input "כתובת VOD (vimeo / youtube)" at bounding box center [393, 306] width 267 height 12
paste input "https://stream.mux.com/n01KKTLJj2aOhe1NvX1X00EAZnf5oMwiPBig400aJTfdG00.m3u8"
type input "https://stream.mux.com/n01KKTLJj2aOhe1NvX1X00EAZnf5oMwiPBig400aJTfdG00.m3u8"
click at [518, 118] on input "search" at bounding box center [392, 114] width 260 height 10
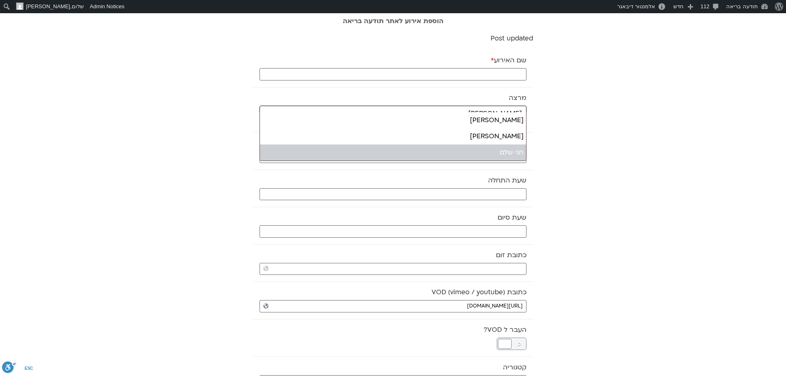
type input "חני"
select select "******"
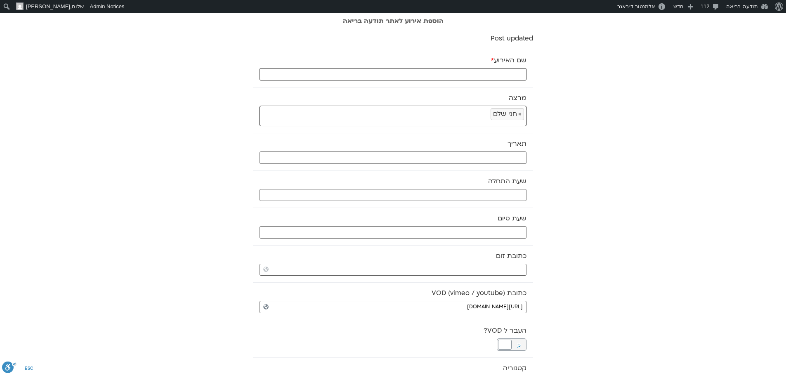
click at [461, 69] on input "שם האירוע *" at bounding box center [393, 74] width 267 height 12
type input "צ'י קונג [DATE]"
click at [474, 160] on input "text" at bounding box center [393, 157] width 267 height 12
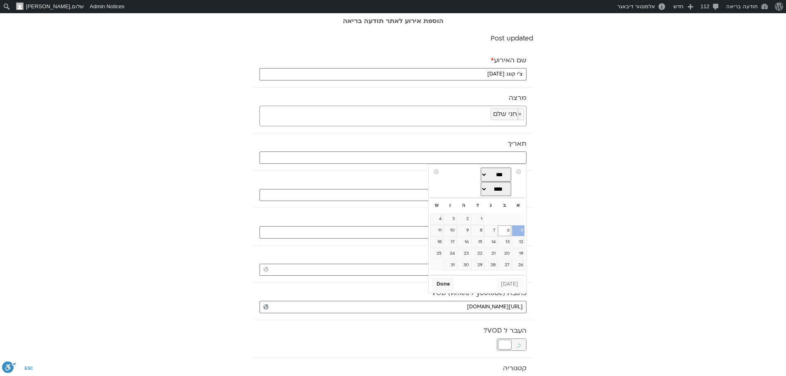
click at [520, 230] on link "5" at bounding box center [518, 230] width 12 height 11
type input "05/10/2025"
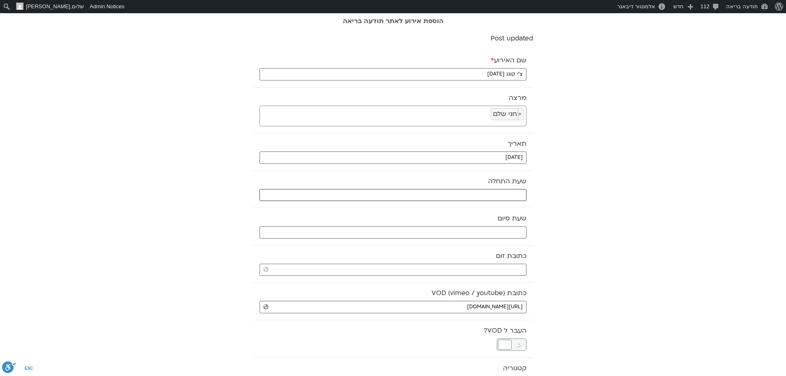
click at [473, 189] on input "text" at bounding box center [393, 195] width 267 height 12
click at [473, 224] on select "** ** ** ** ** ** ** ** ** ** ** ** ** ** ** ** ** ** ** ** ** ** ** **" at bounding box center [465, 225] width 27 height 14
type input "09:00"
select select "*"
click at [490, 227] on select "** ** ** ** ** ** ** ** ** ** ** ** ** ** ** ** ** ** ** ** ** ** ** ** ** ** *…" at bounding box center [493, 225] width 27 height 14
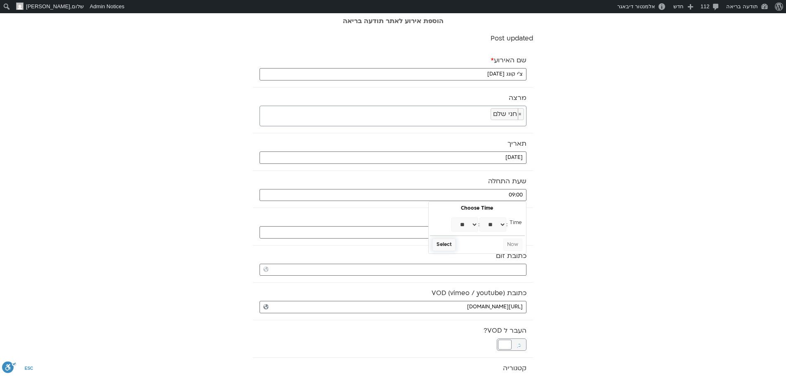
type input "09:30"
select select "*"
select select "**"
click at [446, 244] on button "Select" at bounding box center [444, 245] width 23 height 12
click at [447, 236] on input "text" at bounding box center [393, 232] width 267 height 12
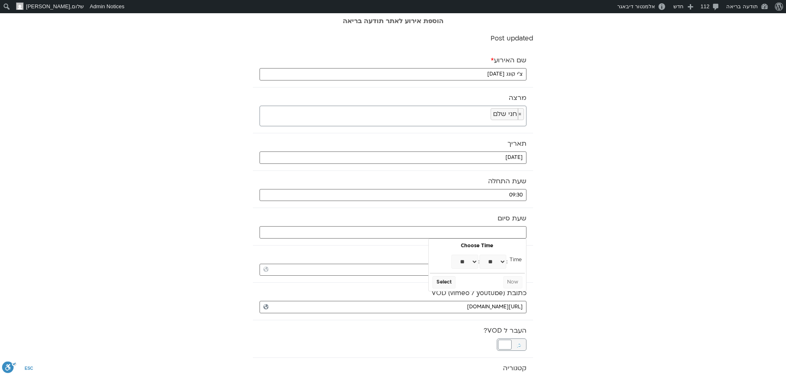
click at [472, 262] on select "** ** ** ** ** ** ** ** ** ** ** ** ** ** ** ** ** ** ** ** ** ** ** **" at bounding box center [465, 262] width 27 height 14
type input "10:00"
select select "**"
click at [440, 284] on button "Select" at bounding box center [444, 282] width 23 height 12
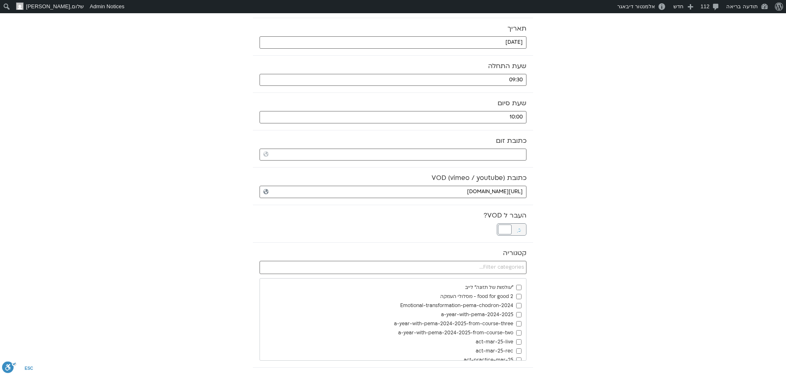
scroll to position [124, 0]
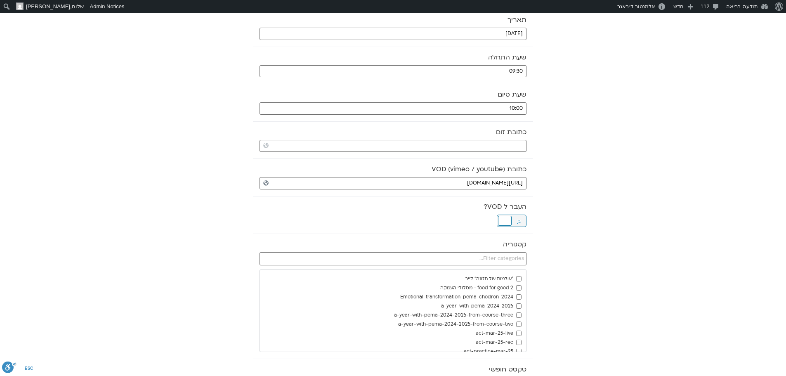
click at [508, 223] on div at bounding box center [505, 221] width 14 height 10
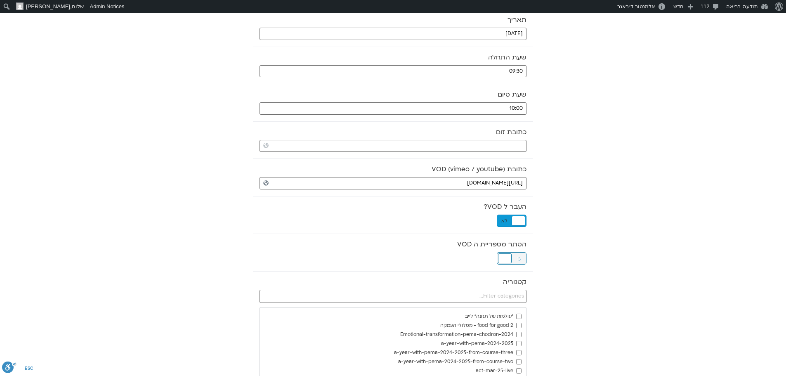
click at [504, 259] on div at bounding box center [505, 258] width 14 height 10
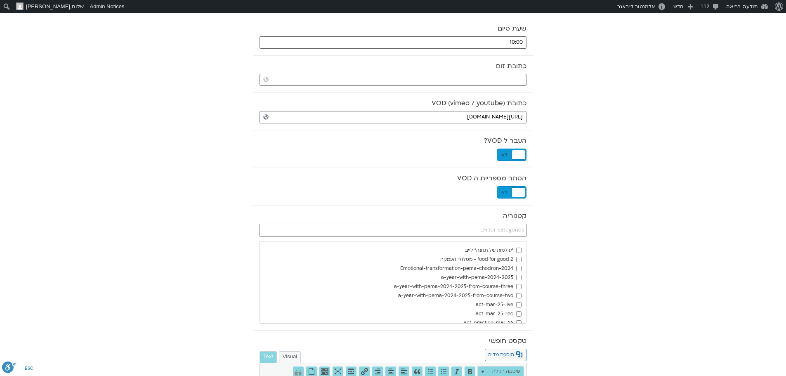
scroll to position [206, 0]
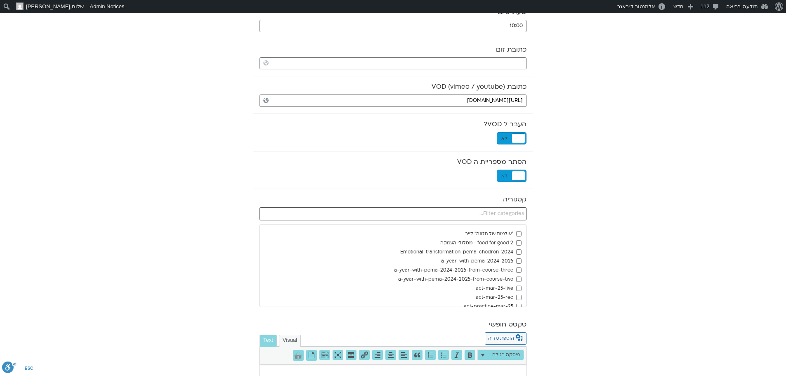
click at [517, 213] on input "text" at bounding box center [393, 213] width 267 height 13
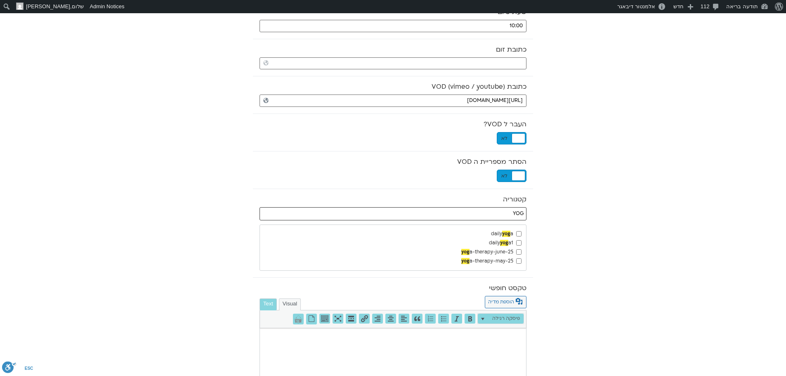
type input "YOG"
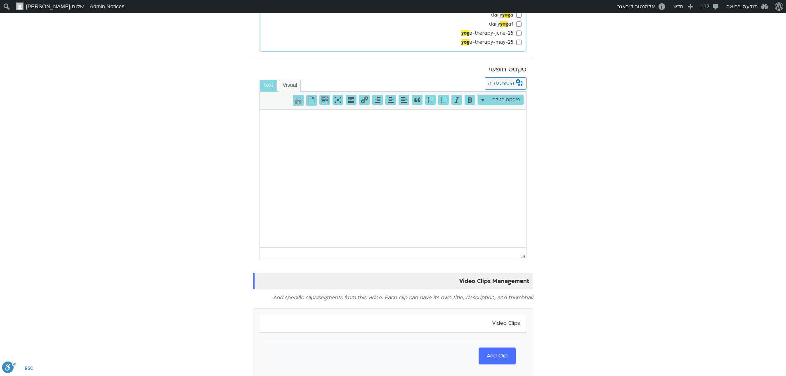
scroll to position [452, 0]
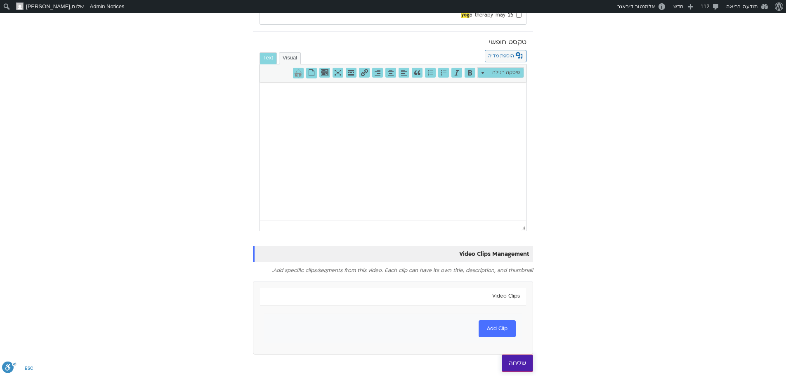
click at [522, 366] on input "שליחה" at bounding box center [517, 363] width 31 height 17
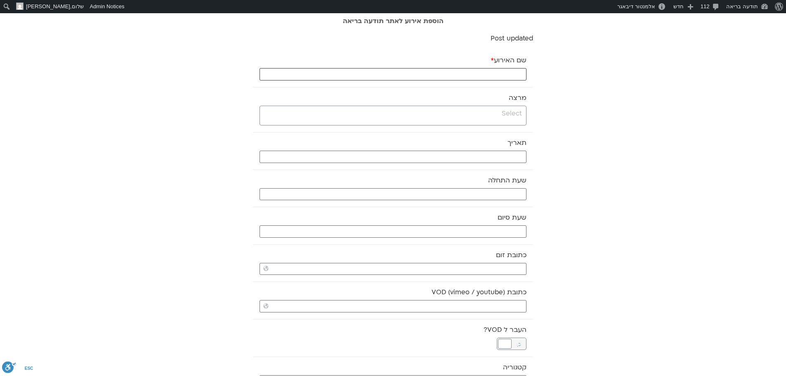
click at [474, 74] on input "שם האירוע *" at bounding box center [393, 74] width 267 height 12
type input "מיינדפולנס למתקדמים - 5.10.25"
click at [475, 116] on input "search" at bounding box center [392, 114] width 260 height 10
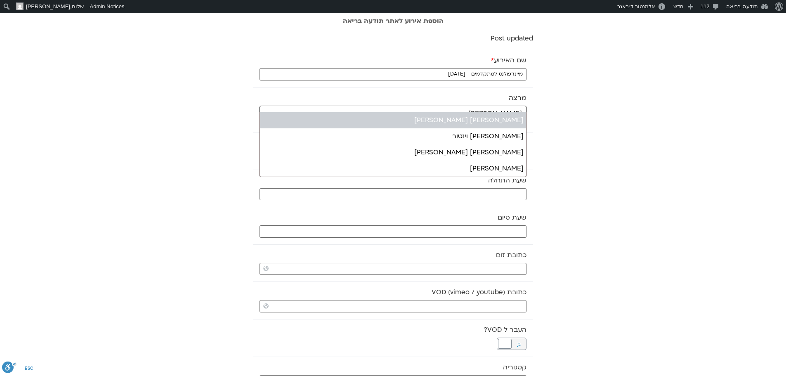
type input "סיגל"
select select "*****"
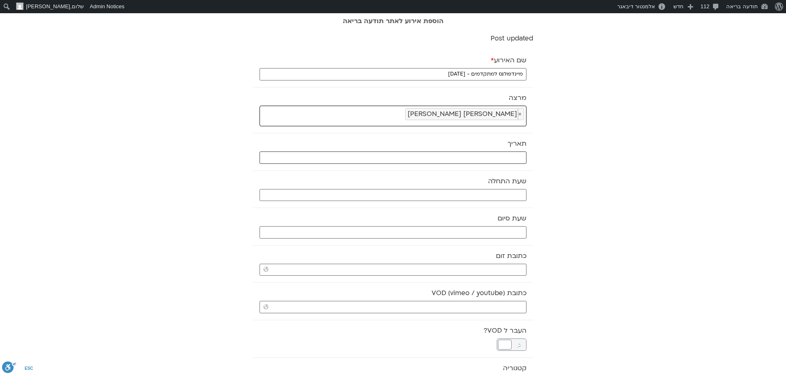
click at [485, 158] on input "text" at bounding box center [393, 157] width 267 height 12
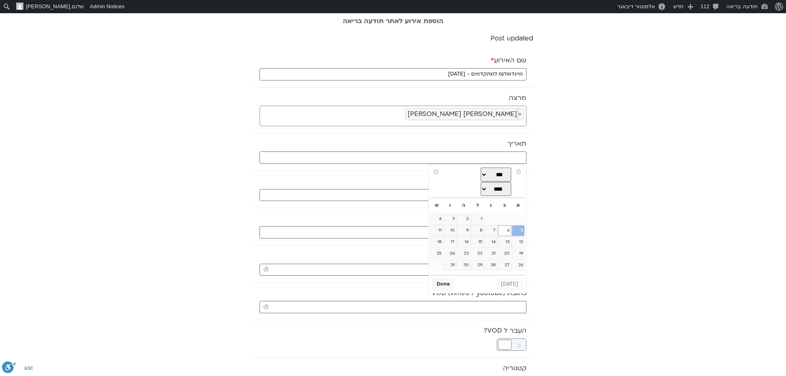
click at [525, 234] on link "5" at bounding box center [518, 230] width 12 height 11
type input "05/10/2025"
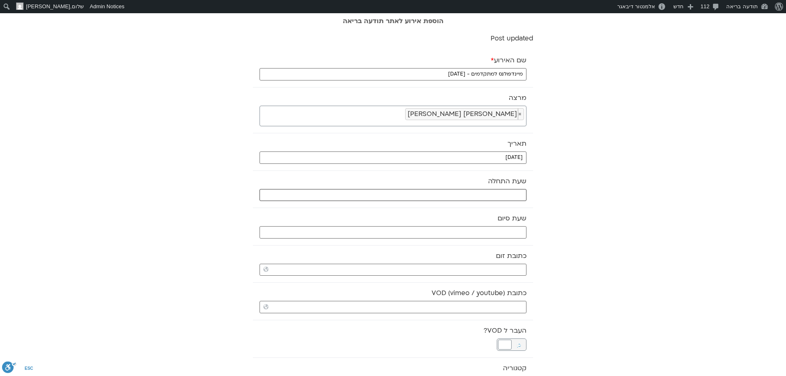
click at [499, 192] on input "text" at bounding box center [393, 195] width 267 height 12
click at [475, 222] on select "** ** ** ** ** ** ** ** ** ** ** ** ** ** ** ** ** ** ** ** ** ** ** **" at bounding box center [465, 225] width 27 height 14
type input "13:00"
select select "**"
click at [449, 247] on button "Select" at bounding box center [444, 245] width 23 height 12
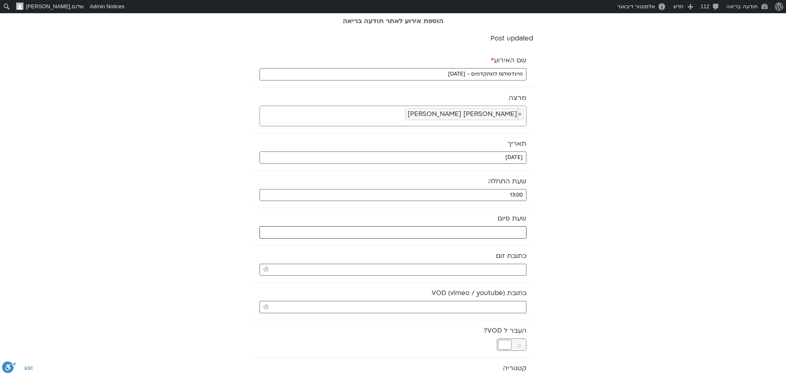
click at [477, 231] on input "text" at bounding box center [393, 232] width 267 height 12
click at [474, 262] on select "** ** ** ** ** ** ** ** ** ** ** ** ** ** ** ** ** ** ** ** ** ** ** **" at bounding box center [465, 262] width 27 height 14
type input "14:00"
select select "**"
click at [445, 282] on button "Select" at bounding box center [444, 282] width 23 height 12
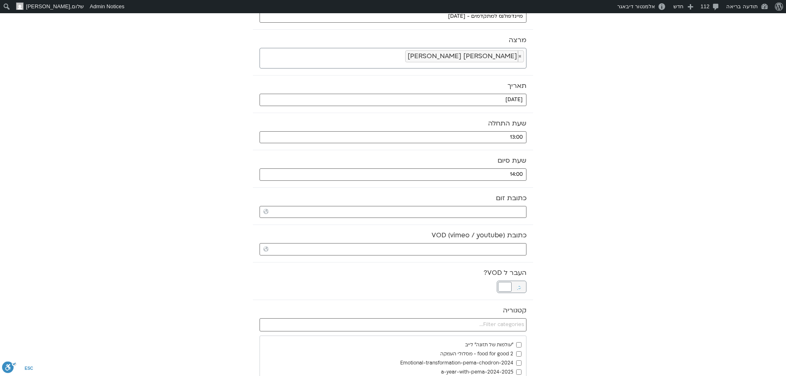
scroll to position [83, 0]
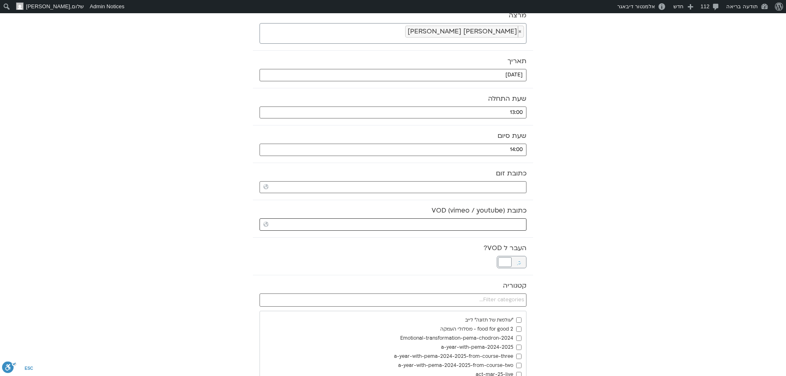
click at [481, 226] on input "כתובת VOD (vimeo / youtube)" at bounding box center [393, 224] width 267 height 12
paste input "https://stream.mux.com/4D5UllsDemGW02RwSPhuYhHJSg01UDzSlBa4E01u7FAPYY.m3u8"
type input "https://stream.mux.com/4D5UllsDemGW02RwSPhuYhHJSg01UDzSlBa4E01u7FAPYY.m3u8"
click at [504, 259] on div at bounding box center [505, 262] width 14 height 10
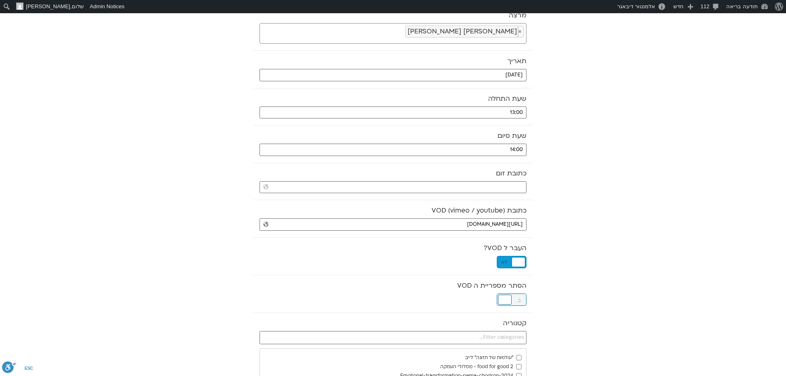
click at [508, 300] on div at bounding box center [505, 300] width 14 height 10
click at [502, 336] on input "text" at bounding box center [393, 337] width 267 height 13
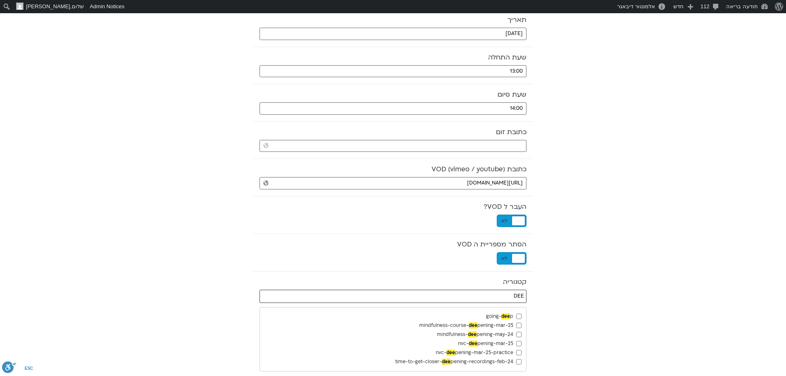
type input "DEE"
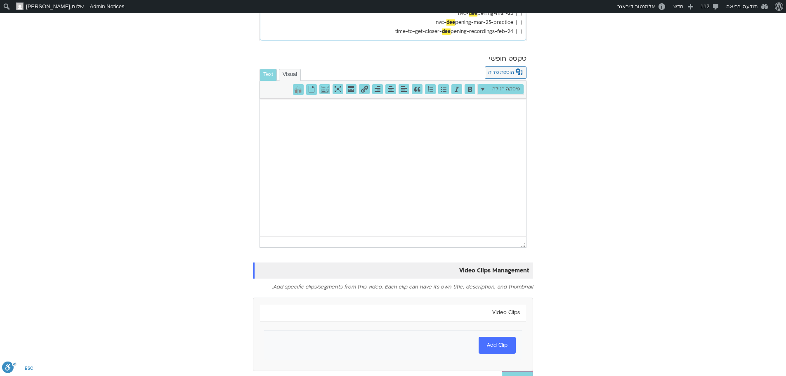
scroll to position [471, 0]
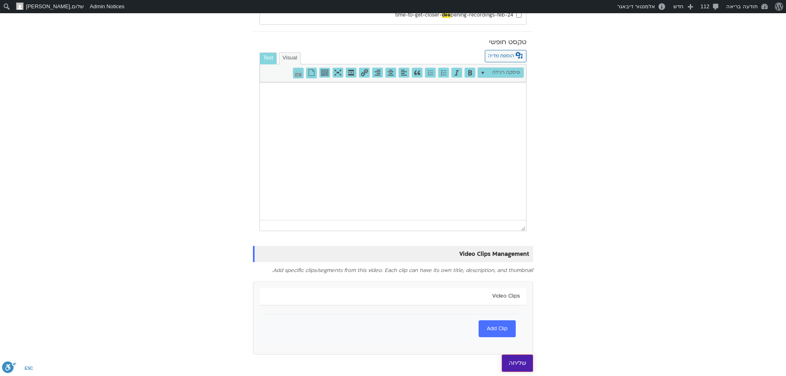
click at [520, 361] on input "שליחה" at bounding box center [517, 363] width 31 height 17
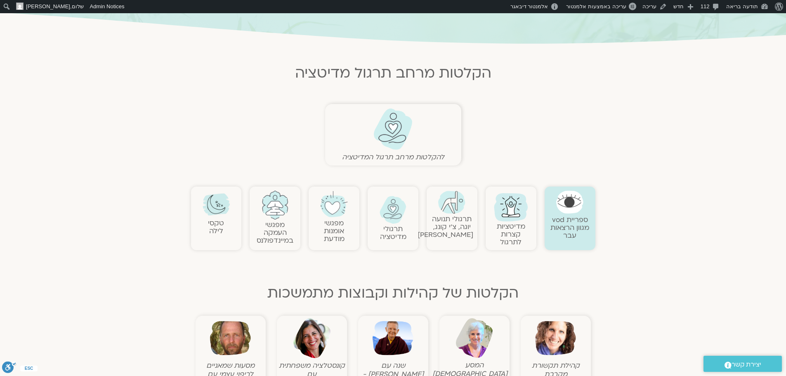
scroll to position [165, 0]
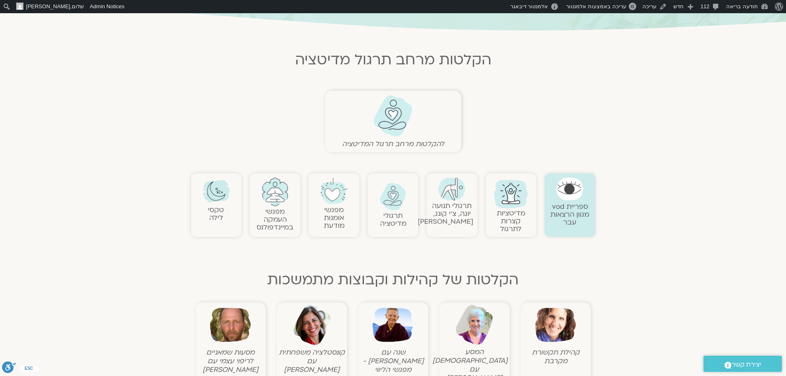
click at [457, 193] on img at bounding box center [451, 188] width 27 height 23
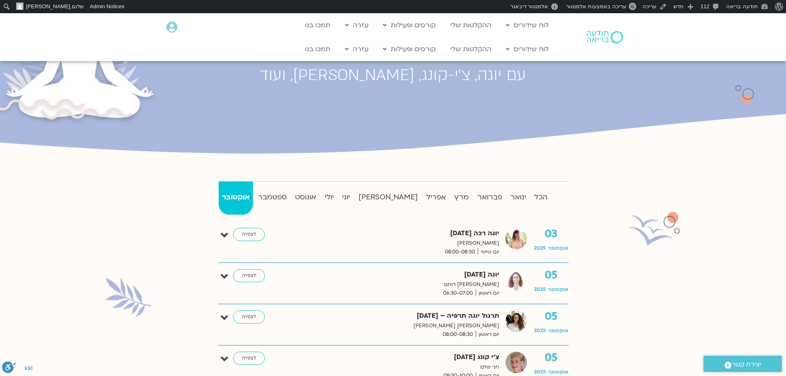
scroll to position [206, 0]
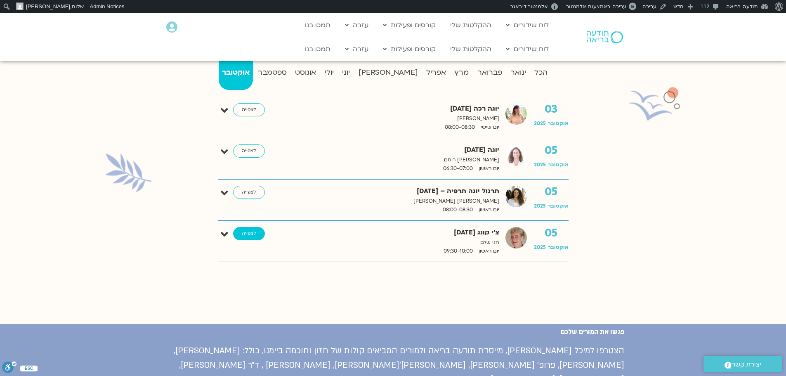
click at [245, 235] on link "לצפייה" at bounding box center [249, 233] width 32 height 13
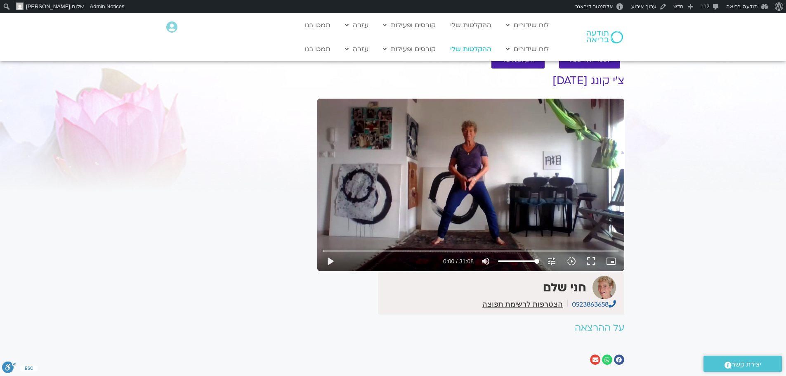
click at [468, 49] on link "ההקלטות שלי" at bounding box center [471, 49] width 50 height 16
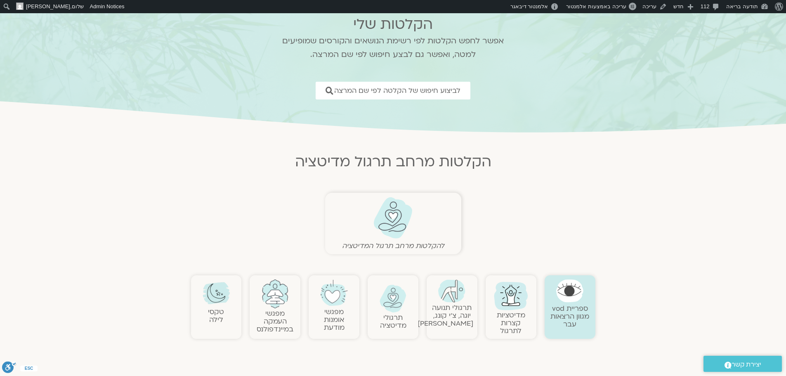
scroll to position [83, 0]
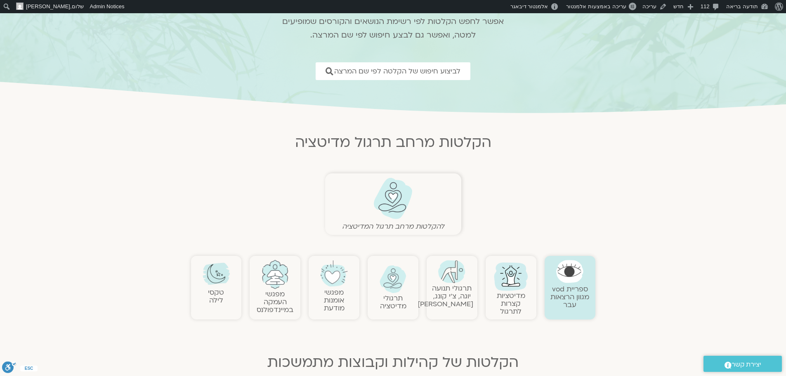
click at [394, 201] on img at bounding box center [393, 198] width 41 height 42
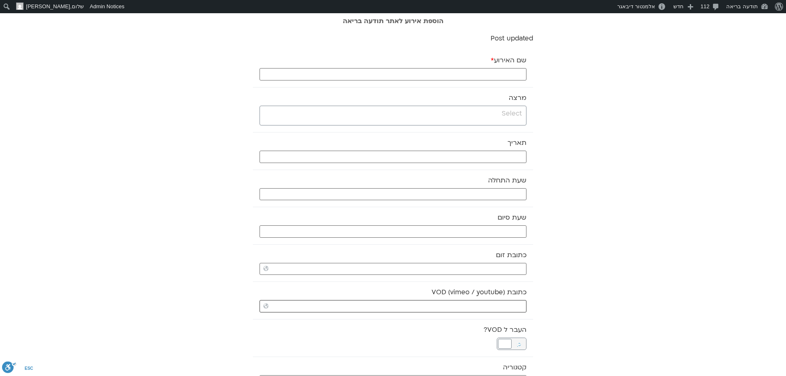
click at [431, 303] on input "כתובת VOD (vimeo / youtube)" at bounding box center [393, 306] width 267 height 12
paste input "https://stream.mux.com/gjy96SBJKXKHM01EIB7VobdszMtsrC5AKmgJCrh3mSWI.m3u8"
type input "https://stream.mux.com/gjy96SBJKXKHM01EIB7VobdszMtsrC5AKmgJCrh3mSWI.m3u8"
click at [515, 118] on input "search" at bounding box center [392, 114] width 260 height 10
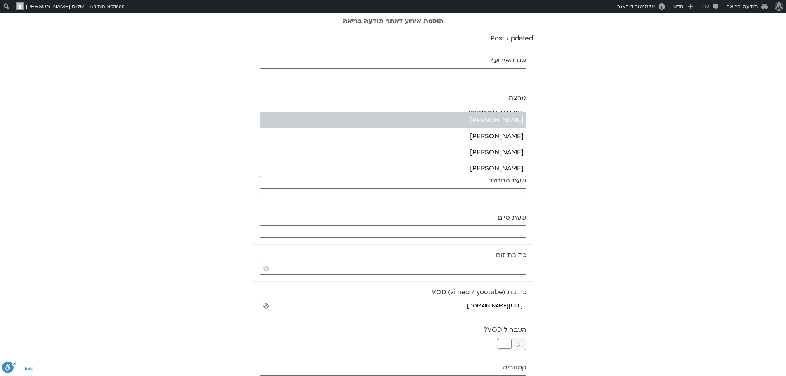
type input "שגב"
select select "******"
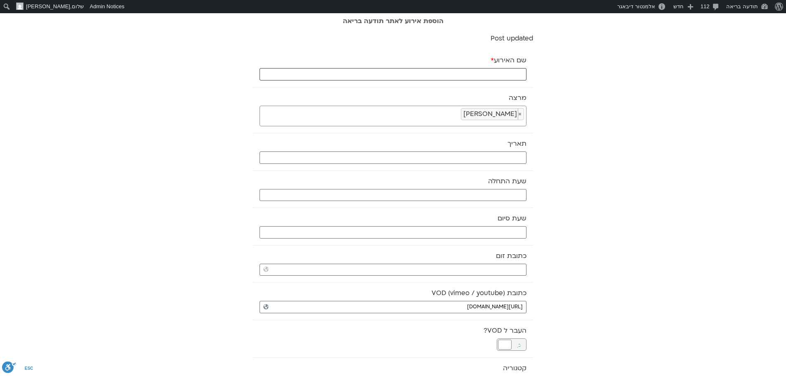
click at [499, 72] on input "שם האירוע *" at bounding box center [393, 74] width 267 height 12
type input "מדיטצית ערב רכה - 5.10.25"
click at [500, 156] on input "text" at bounding box center [393, 157] width 267 height 12
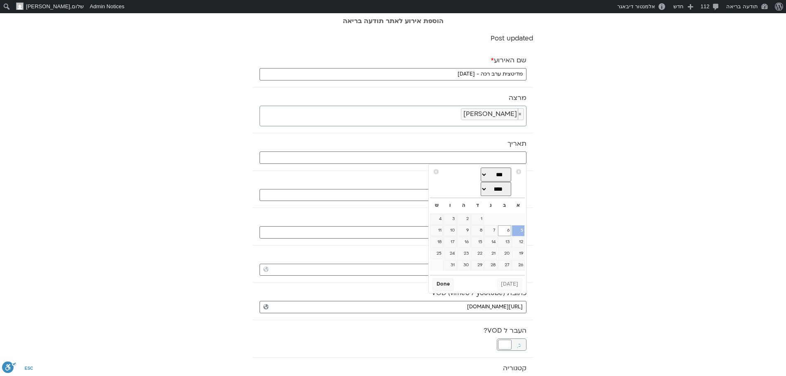
click at [523, 231] on link "5" at bounding box center [518, 230] width 12 height 11
type input "05/10/2025"
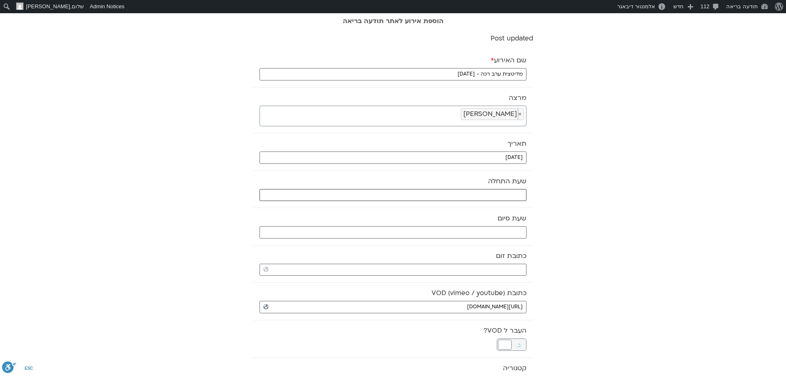
click at [513, 194] on input "text" at bounding box center [393, 195] width 267 height 12
click at [474, 225] on select "** ** ** ** ** ** ** ** ** ** ** ** ** ** ** ** ** ** ** ** ** ** ** **" at bounding box center [465, 225] width 27 height 14
type input "21:00"
select select "**"
click at [447, 245] on button "Select" at bounding box center [444, 245] width 23 height 12
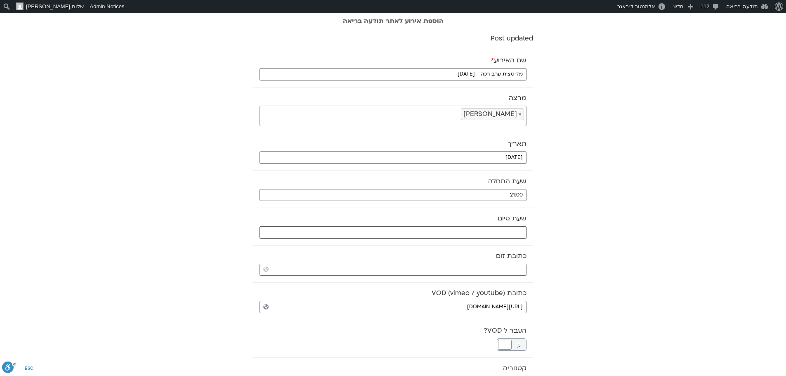
click at [448, 233] on input "text" at bounding box center [393, 232] width 267 height 12
click at [471, 260] on select "** ** ** ** ** ** ** ** ** ** ** ** ** ** ** ** ** ** ** ** ** ** ** **" at bounding box center [465, 262] width 27 height 14
type input "21:00"
select select "**"
type input "21:30"
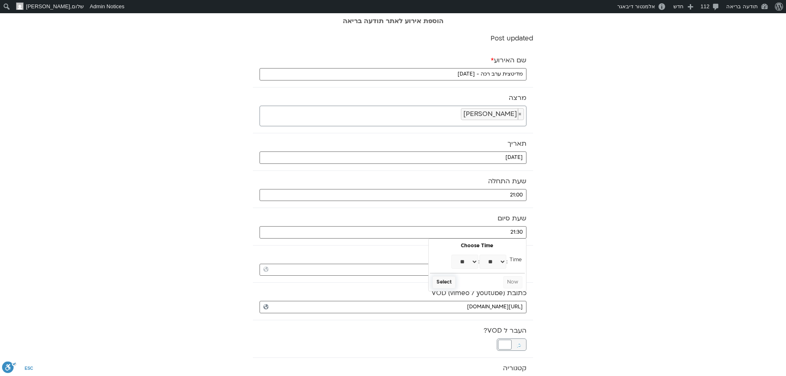
select select "**"
click at [447, 282] on button "Select" at bounding box center [444, 282] width 23 height 12
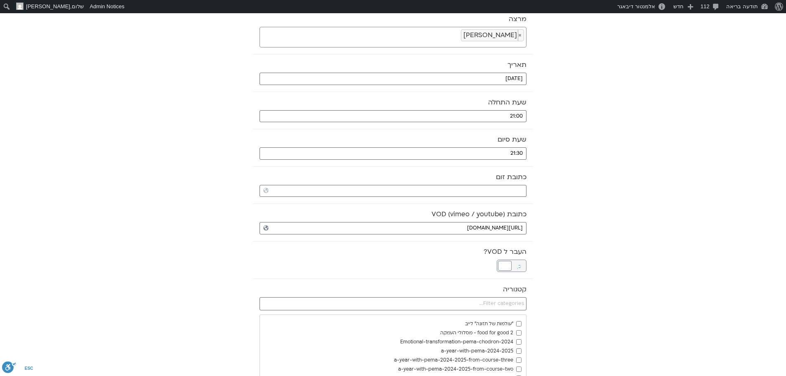
scroll to position [83, 0]
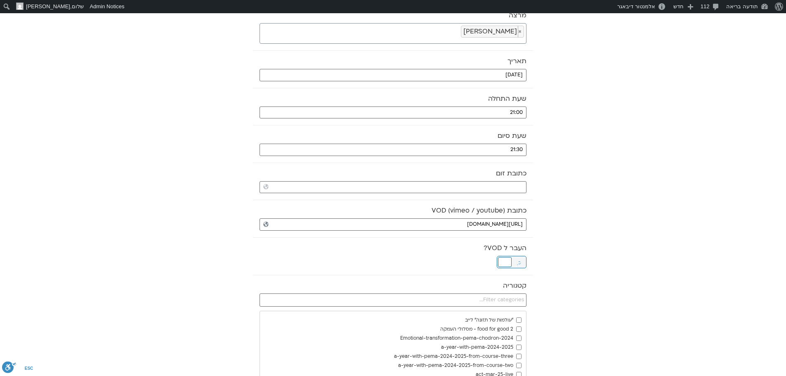
click at [503, 261] on div at bounding box center [505, 262] width 14 height 10
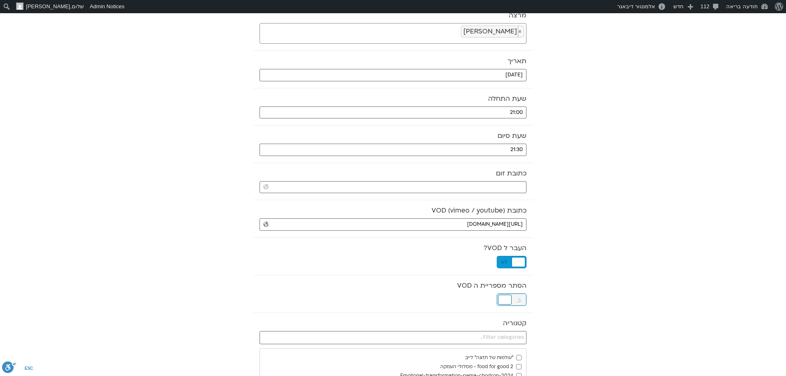
drag, startPoint x: 502, startPoint y: 300, endPoint x: 511, endPoint y: 299, distance: 8.3
click at [504, 300] on div at bounding box center [505, 300] width 14 height 10
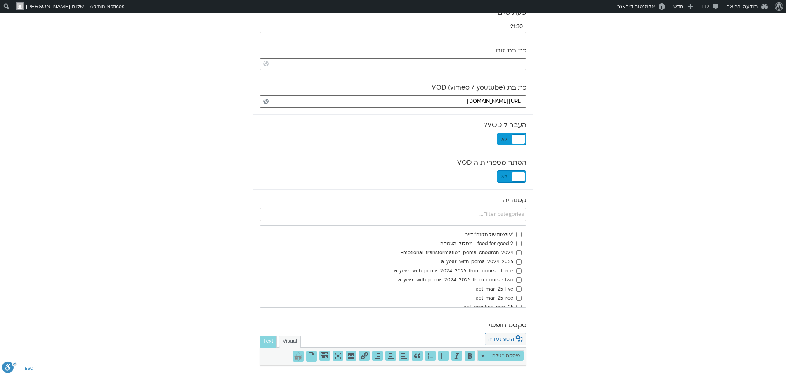
scroll to position [206, 0]
click at [519, 215] on input "text" at bounding box center [393, 213] width 267 height 13
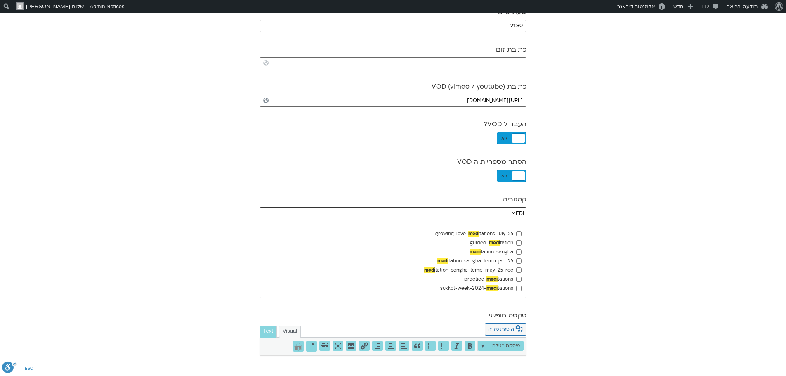
type input "MEDI"
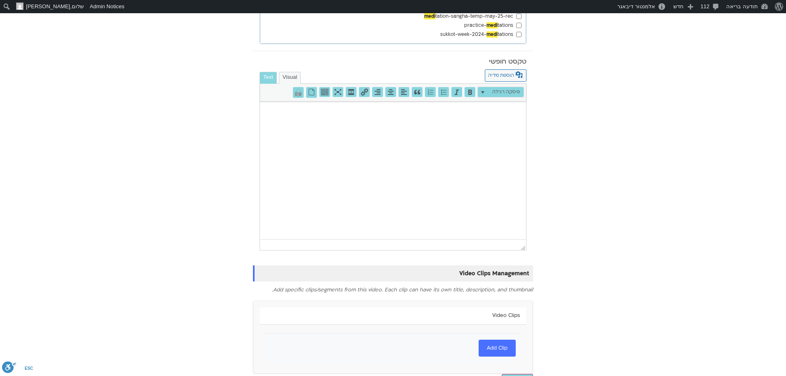
scroll to position [480, 0]
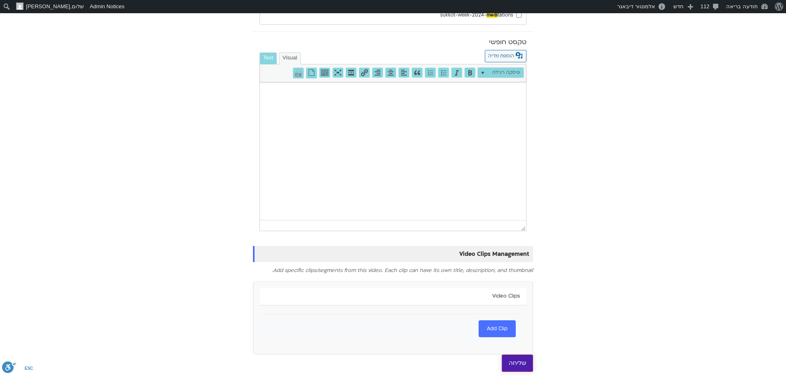
click at [527, 365] on input "שליחה" at bounding box center [517, 363] width 31 height 17
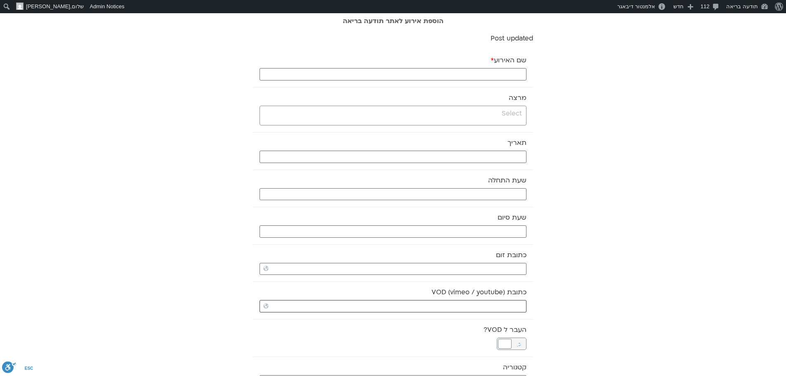
click at [504, 306] on input "כתובת VOD (vimeo / youtube)" at bounding box center [393, 306] width 267 height 12
paste input "[URL][DOMAIN_NAME]"
type input "[URL][DOMAIN_NAME]"
click at [479, 114] on input "search" at bounding box center [392, 114] width 260 height 10
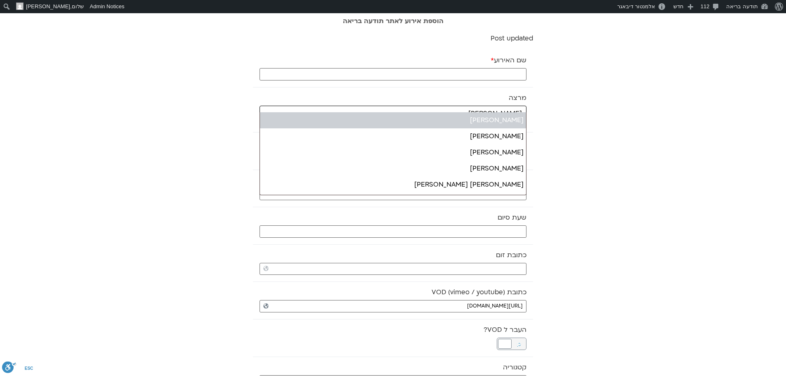
type input "[PERSON_NAME]"
select select "******"
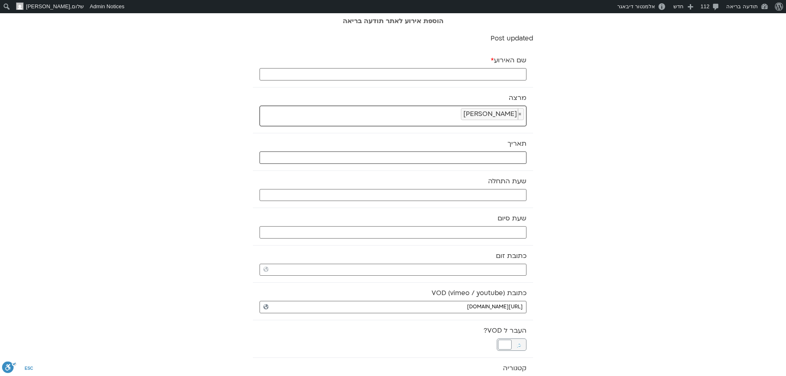
click at [487, 158] on input "text" at bounding box center [393, 157] width 267 height 12
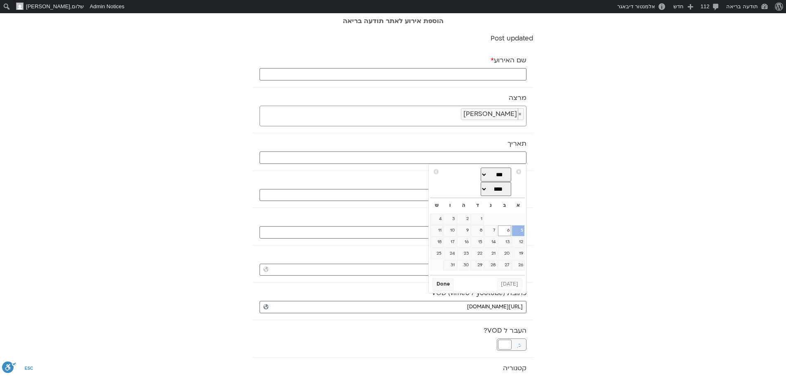
click at [523, 236] on link "5" at bounding box center [518, 230] width 12 height 11
type input "[DATE]"
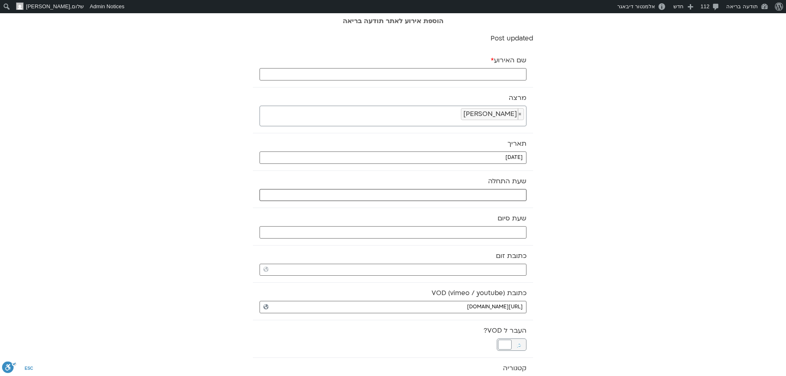
click at [483, 197] on input "text" at bounding box center [393, 195] width 267 height 12
click at [471, 224] on select "** ** ** ** ** ** ** ** ** ** ** ** ** ** ** ** ** ** ** ** ** ** ** **" at bounding box center [465, 225] width 27 height 14
type input "21:00"
select select "**"
click at [489, 225] on select "** ** ** ** ** ** ** ** ** ** ** ** ** ** ** ** ** ** ** ** ** ** ** ** ** ** *…" at bounding box center [493, 225] width 27 height 14
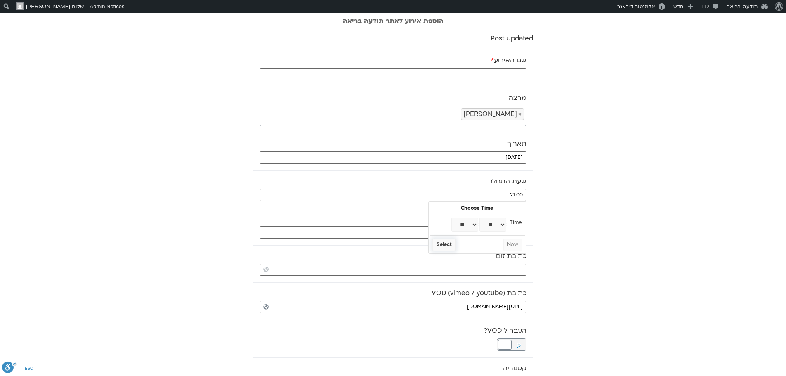
click at [442, 244] on button "Select" at bounding box center [444, 245] width 23 height 12
type input "21:30"
click at [445, 232] on input "text" at bounding box center [393, 232] width 267 height 12
click at [473, 264] on select "** ** ** ** ** ** ** ** ** ** ** ** ** ** ** ** ** ** ** ** ** ** ** **" at bounding box center [465, 262] width 27 height 14
type input "22:00"
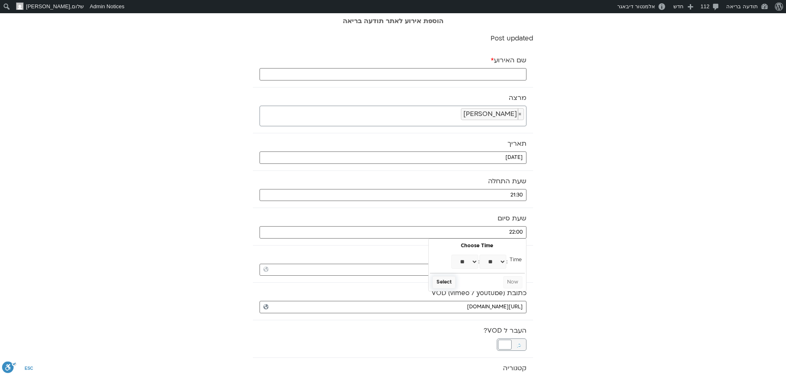
select select "**"
click at [443, 283] on button "Select" at bounding box center [444, 282] width 23 height 12
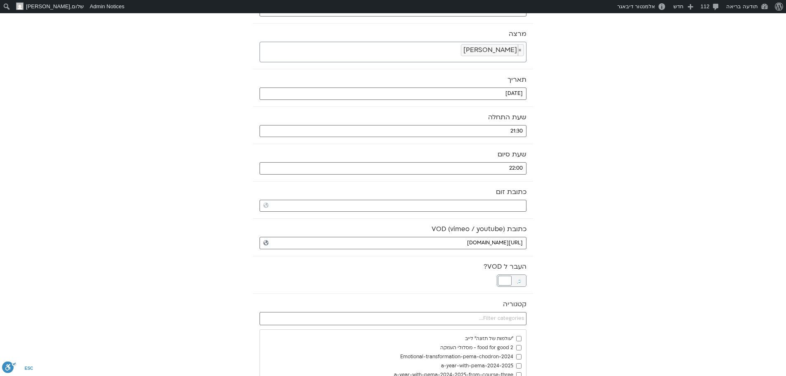
scroll to position [83, 0]
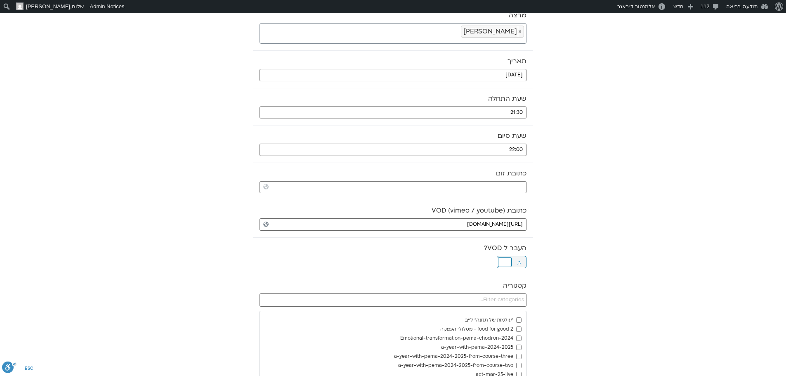
click at [514, 261] on span "כן" at bounding box center [519, 262] width 14 height 12
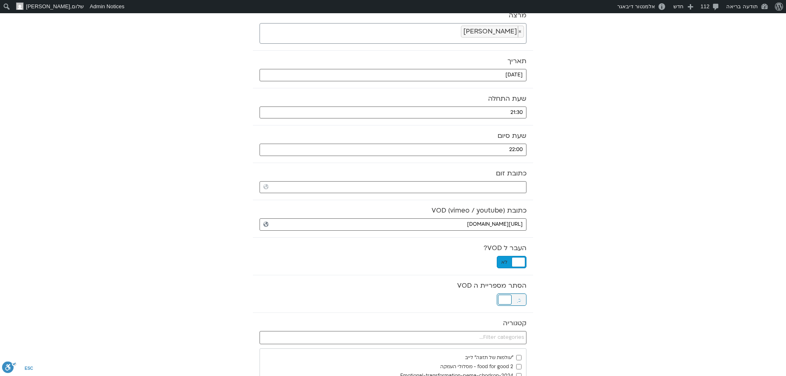
click at [505, 300] on div at bounding box center [505, 300] width 14 height 10
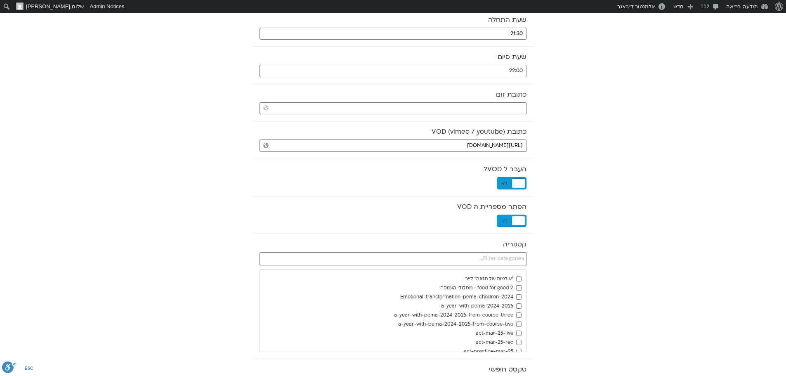
scroll to position [165, 0]
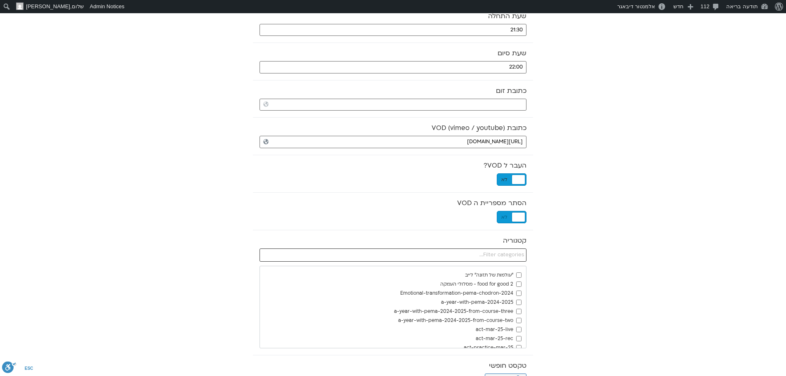
click at [517, 260] on input "text" at bounding box center [393, 254] width 267 height 13
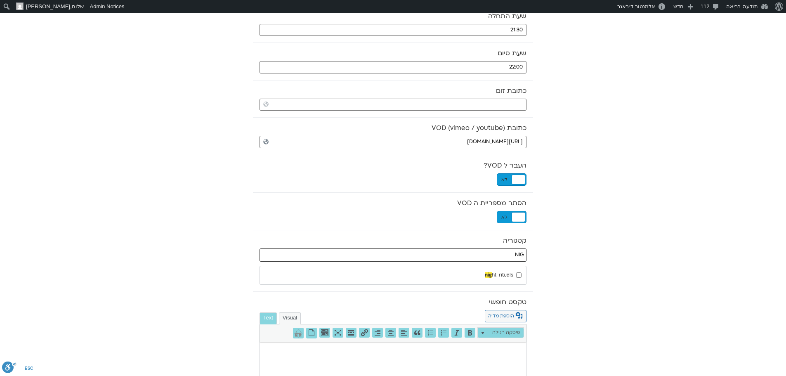
type input "NIG"
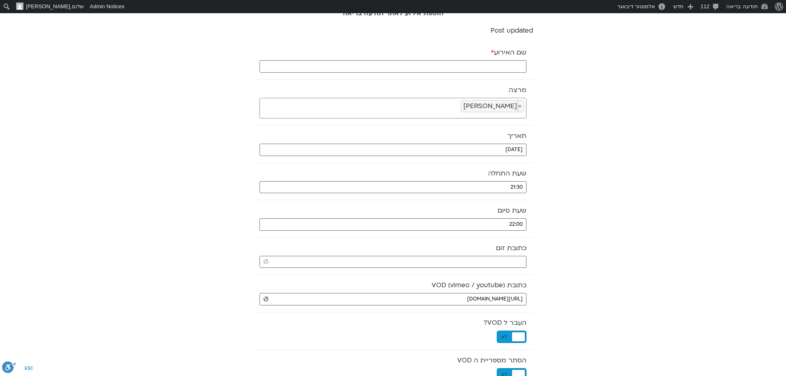
scroll to position [0, 0]
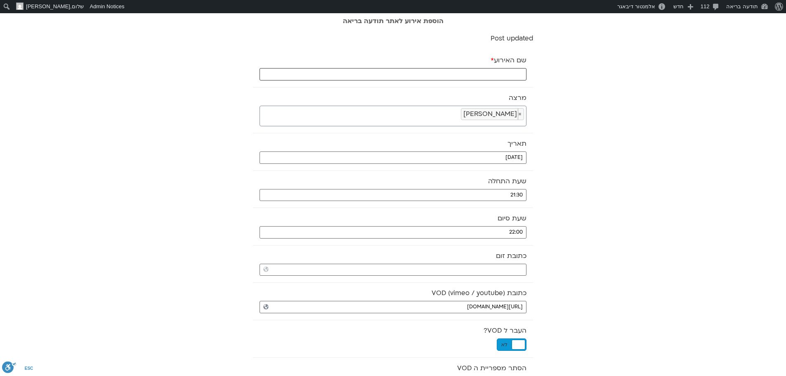
click at [485, 73] on input "שם האירוע *" at bounding box center [393, 74] width 267 height 12
click at [518, 72] on input "טכס לילה - 5.10.25" at bounding box center [393, 74] width 267 height 12
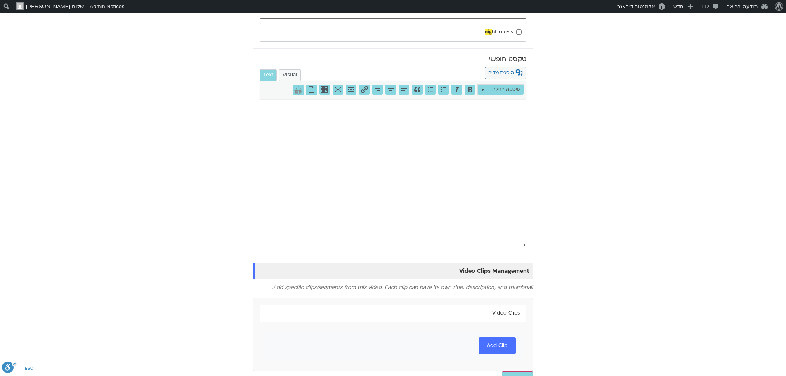
scroll to position [425, 0]
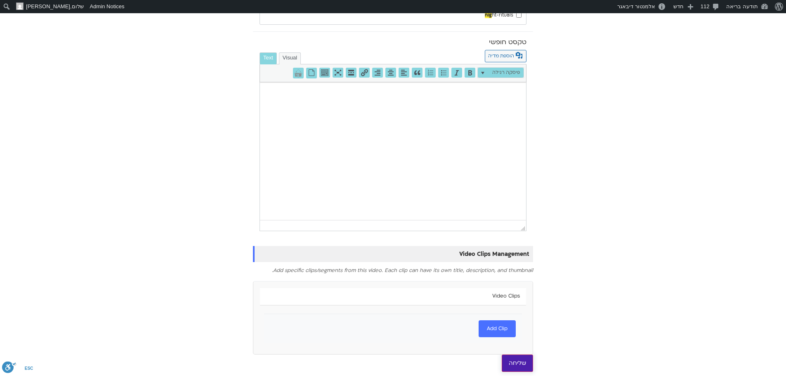
type input "טקס לילה - 5.10.25"
click at [520, 360] on input "שליחה" at bounding box center [517, 363] width 31 height 17
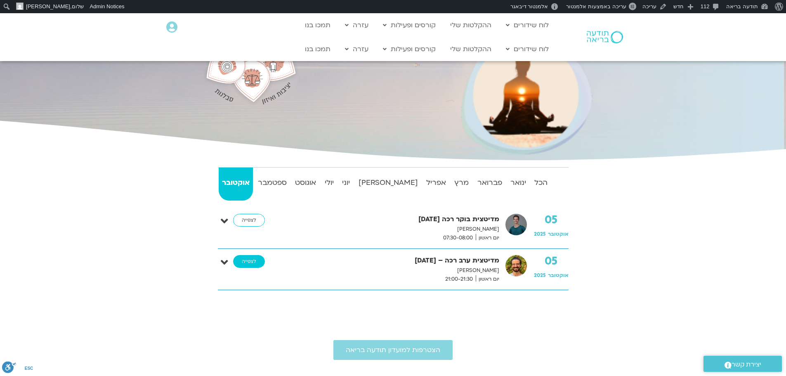
click at [246, 262] on link "לצפייה" at bounding box center [249, 261] width 32 height 13
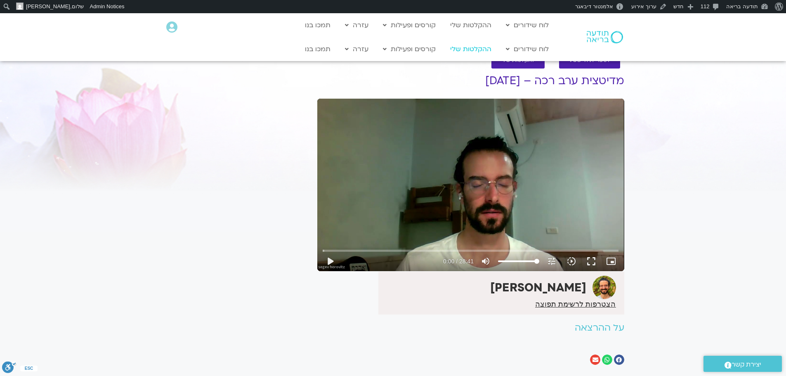
click at [470, 49] on link "ההקלטות שלי" at bounding box center [471, 49] width 50 height 16
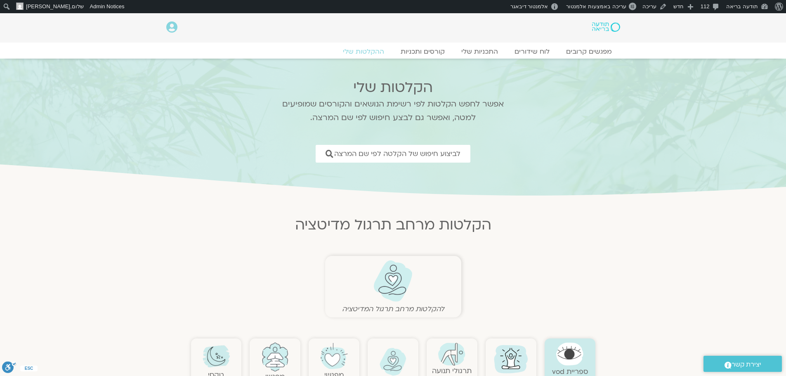
scroll to position [41, 0]
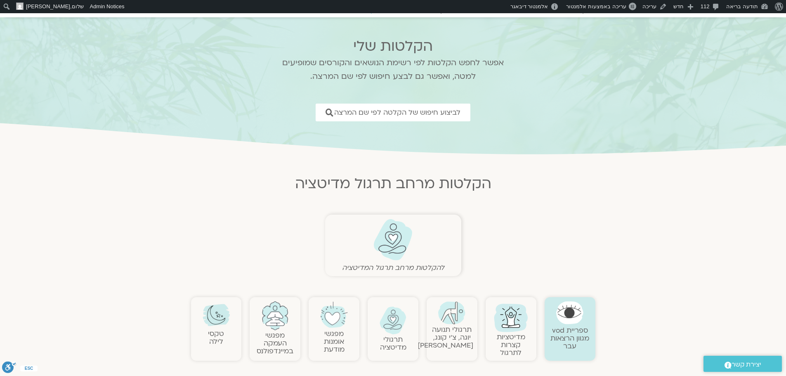
click at [224, 323] on img at bounding box center [216, 314] width 27 height 27
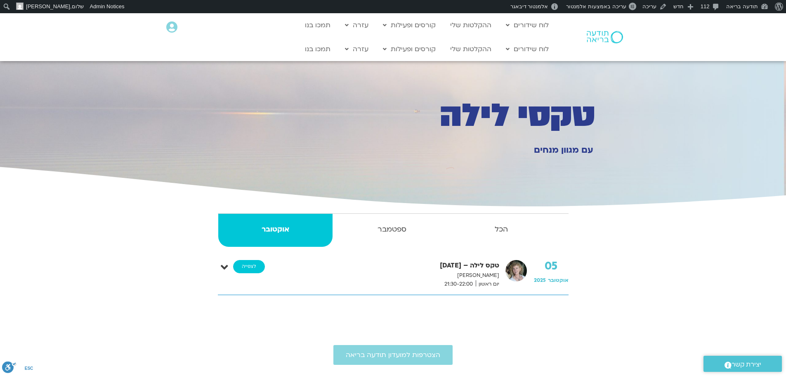
click at [257, 269] on link "לצפייה" at bounding box center [249, 266] width 32 height 13
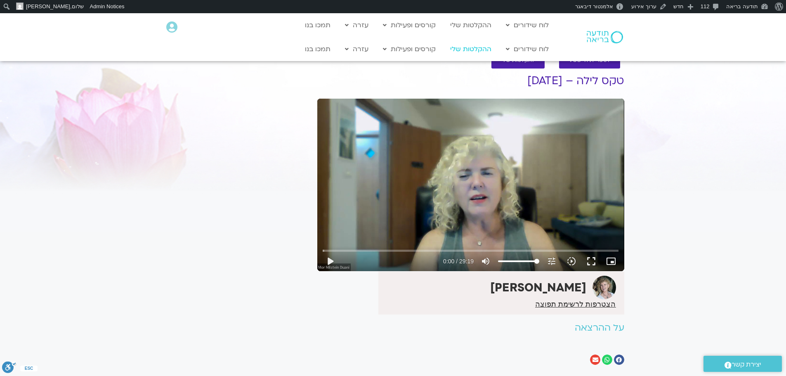
click at [466, 47] on link "ההקלטות שלי" at bounding box center [471, 49] width 50 height 16
